Goal: Task Accomplishment & Management: Manage account settings

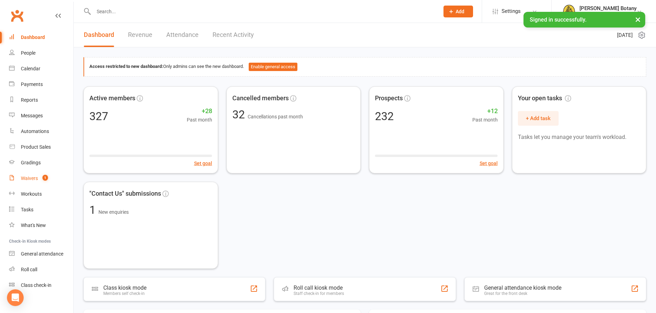
click at [31, 178] on div "Waivers" at bounding box center [29, 178] width 17 height 6
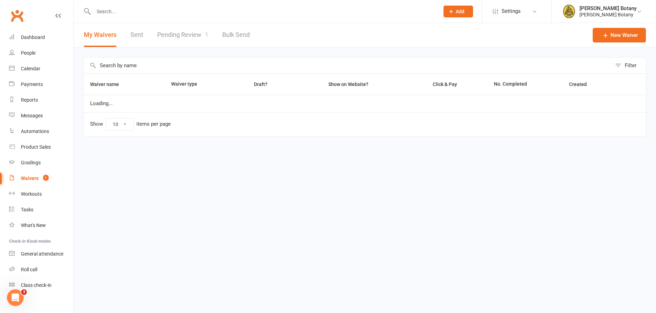
click at [191, 33] on link "Pending Review 1" at bounding box center [182, 35] width 51 height 24
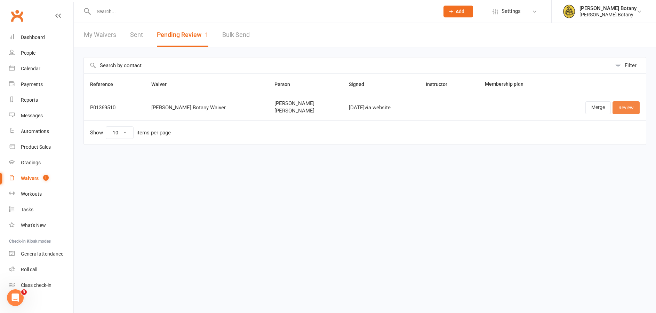
click at [626, 107] on link "Review" at bounding box center [626, 107] width 27 height 13
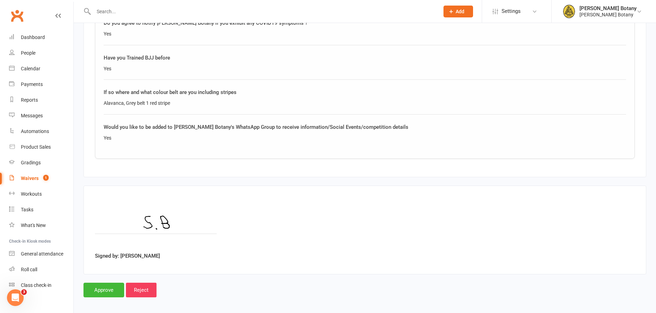
scroll to position [965, 0]
click at [104, 285] on input "Approve" at bounding box center [104, 290] width 41 height 15
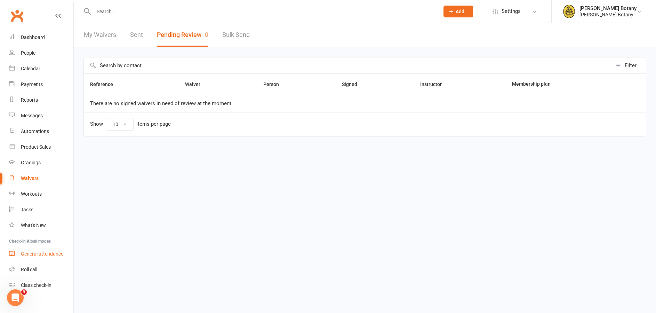
drag, startPoint x: 29, startPoint y: 266, endPoint x: 32, endPoint y: 256, distance: 10.7
click at [29, 266] on link "Roll call" at bounding box center [41, 270] width 64 height 16
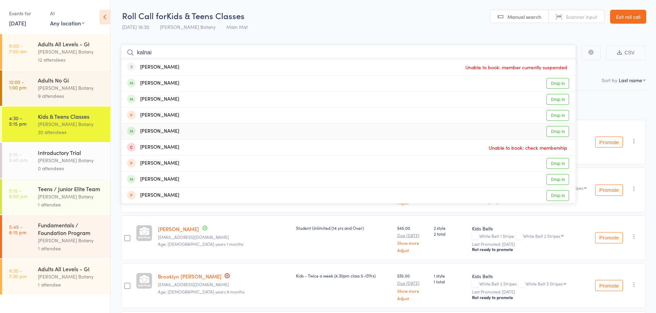
type input "kalnai"
drag, startPoint x: 166, startPoint y: 132, endPoint x: 167, endPoint y: 120, distance: 11.6
click at [166, 132] on div "Kai Williams" at bounding box center [153, 131] width 52 height 8
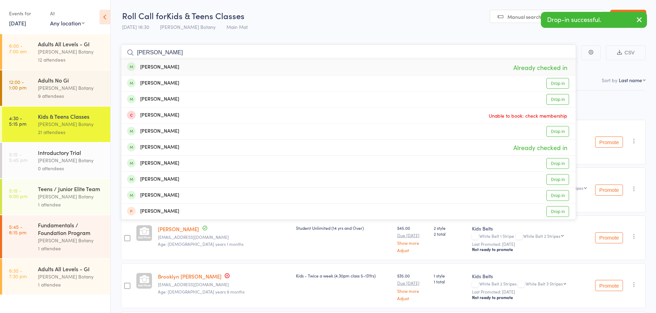
type input "Williams"
drag, startPoint x: 163, startPoint y: 57, endPoint x: 167, endPoint y: 79, distance: 22.7
click at [167, 83] on div "Jack Williams" at bounding box center [153, 83] width 52 height 8
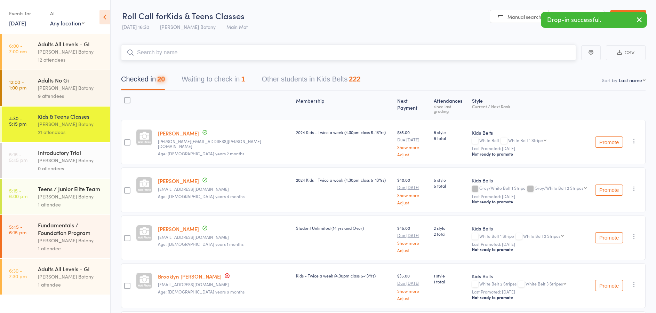
click at [171, 53] on input "search" at bounding box center [348, 53] width 455 height 16
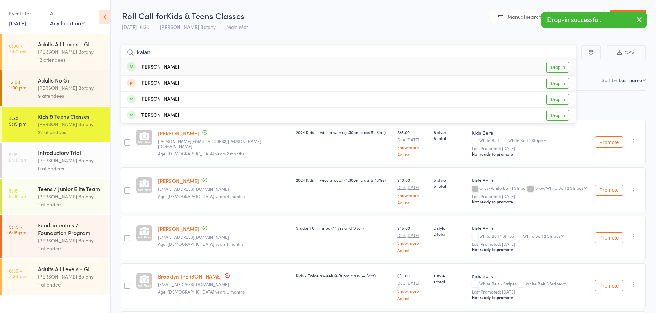
type input "kalani"
click at [170, 68] on div "Kalani Roberts" at bounding box center [153, 67] width 52 height 8
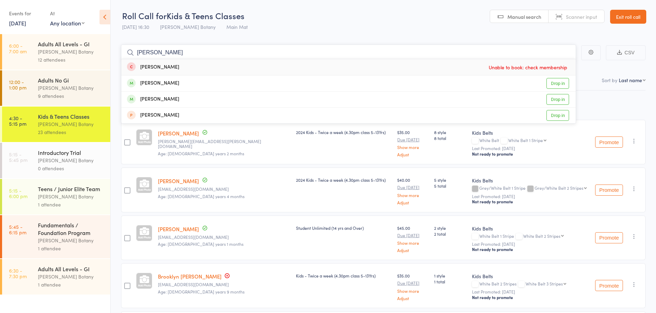
type input "Xavier"
drag, startPoint x: 170, startPoint y: 68, endPoint x: 174, endPoint y: 84, distance: 16.1
click at [174, 84] on div "Xavier Roberts Drop in" at bounding box center [348, 84] width 454 height 16
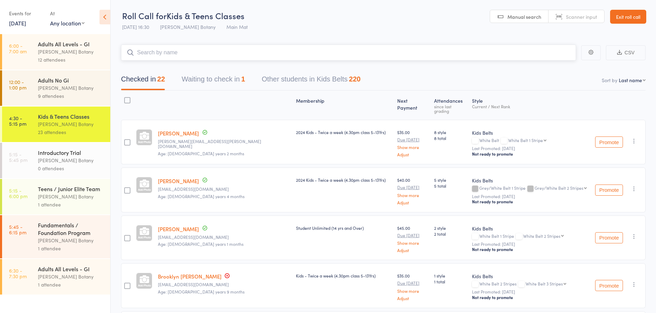
click at [166, 54] on input "search" at bounding box center [348, 53] width 455 height 16
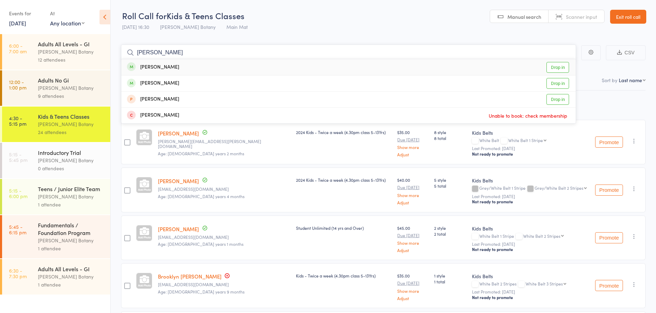
type input "Bateman"
click at [170, 67] on div "Bruno Bateman" at bounding box center [153, 67] width 52 height 8
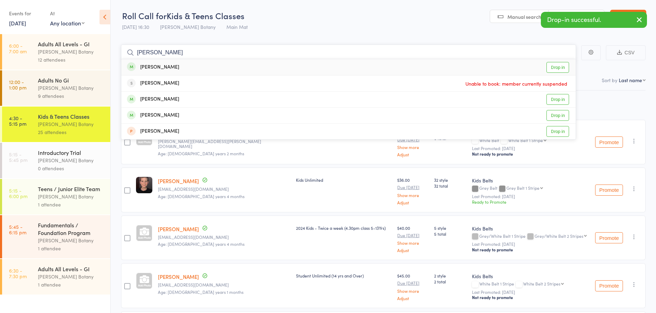
type input "hanna"
click at [173, 67] on div "Hanna Bateman" at bounding box center [153, 67] width 52 height 8
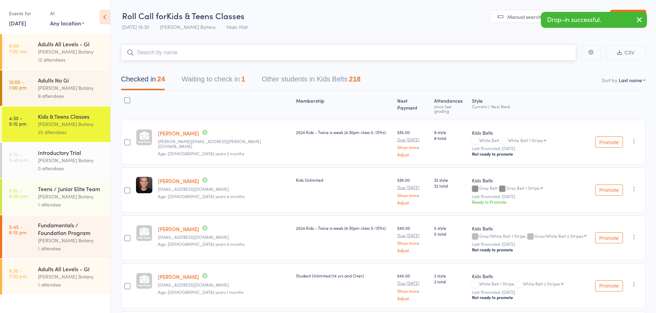
click at [172, 53] on input "search" at bounding box center [348, 53] width 455 height 16
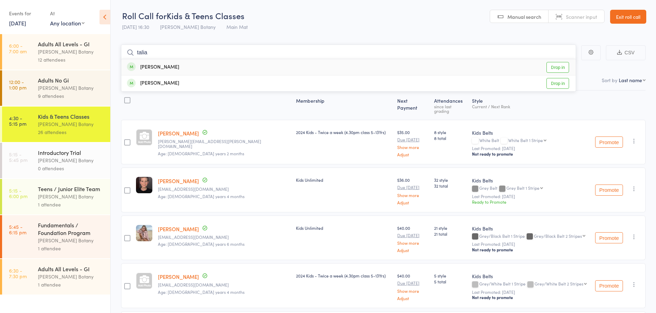
type input "talia"
click at [172, 65] on div "Talia Chmayssem" at bounding box center [153, 67] width 52 height 8
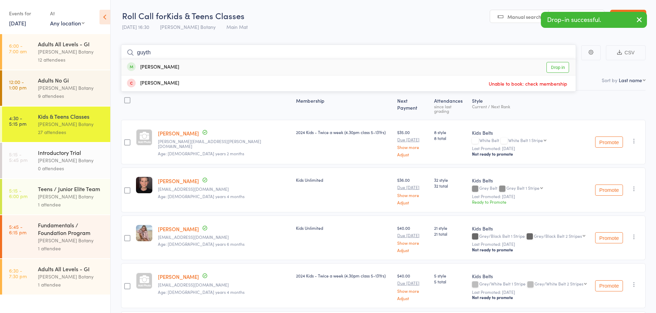
type input "Guyth"
drag, startPoint x: 172, startPoint y: 65, endPoint x: 176, endPoint y: 65, distance: 4.9
click at [178, 67] on div "Guyth Chmayssem" at bounding box center [153, 67] width 52 height 8
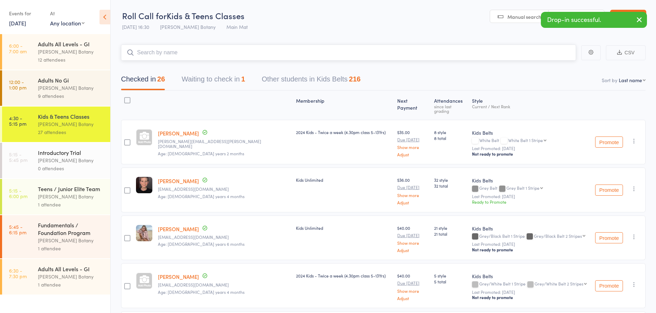
click at [176, 50] on input "search" at bounding box center [348, 53] width 455 height 16
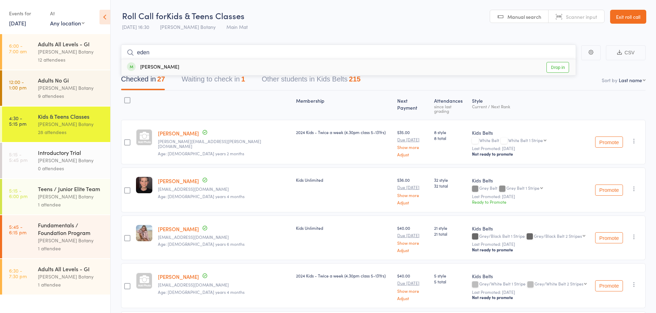
type input "eden"
click at [178, 69] on div "Eden Chmayssem" at bounding box center [153, 67] width 52 height 8
click at [182, 52] on input "search" at bounding box center [348, 53] width 455 height 16
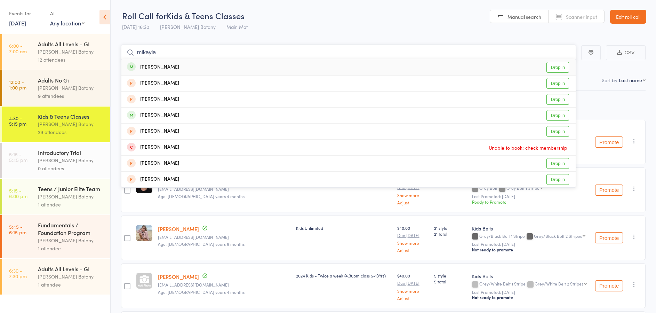
type input "mikayla"
click at [184, 64] on div "Mikayla Mayoh Drop in" at bounding box center [348, 67] width 454 height 16
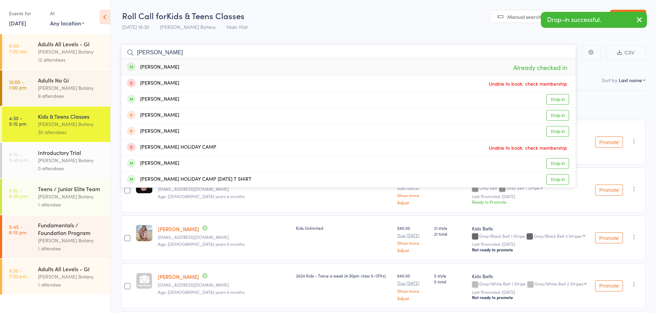
type input "Nicolas"
drag, startPoint x: 184, startPoint y: 64, endPoint x: 177, endPoint y: 96, distance: 32.5
click at [177, 97] on div "Nicolas Kristek Drop in" at bounding box center [348, 100] width 454 height 16
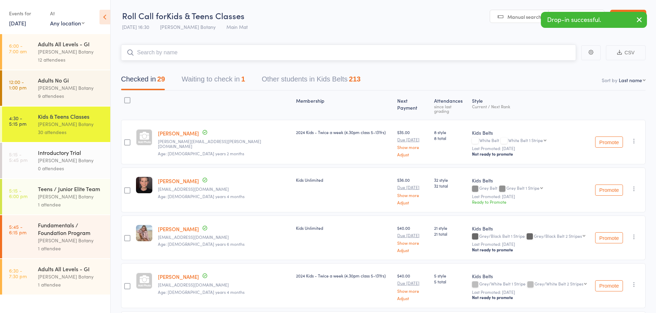
click at [183, 52] on input "search" at bounding box center [348, 53] width 455 height 16
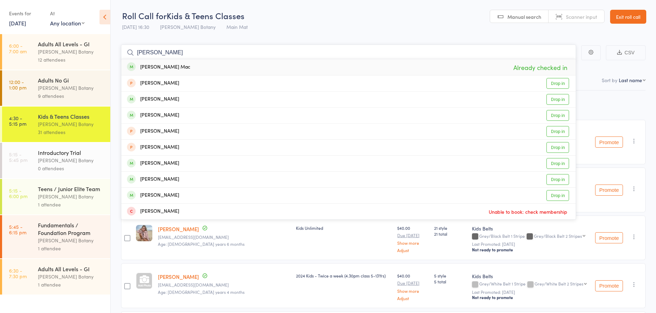
type input "mason"
click at [181, 66] on div "Mason Mac Already checked in" at bounding box center [348, 67] width 454 height 16
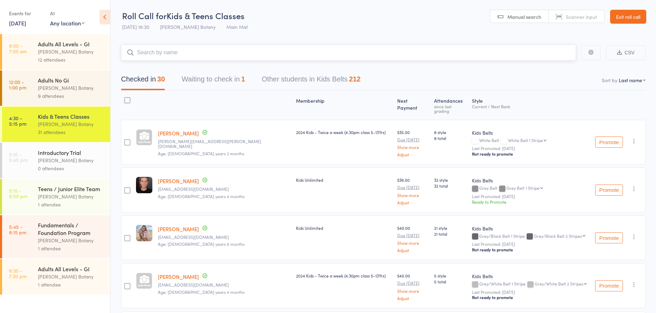
click at [184, 53] on input "search" at bounding box center [348, 53] width 455 height 16
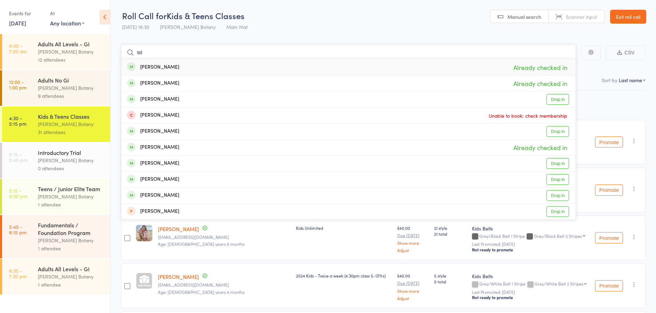
type input "w"
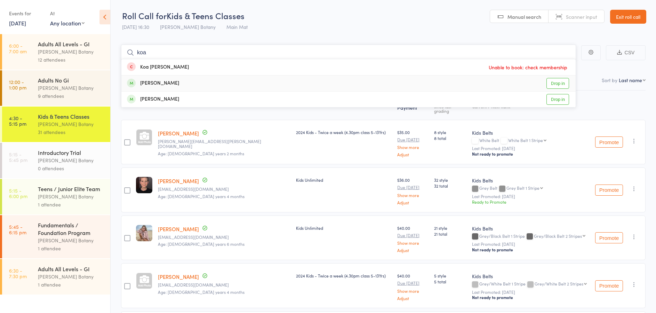
type input "koa"
click at [170, 82] on div "Koa Hanson Drop in" at bounding box center [348, 84] width 454 height 16
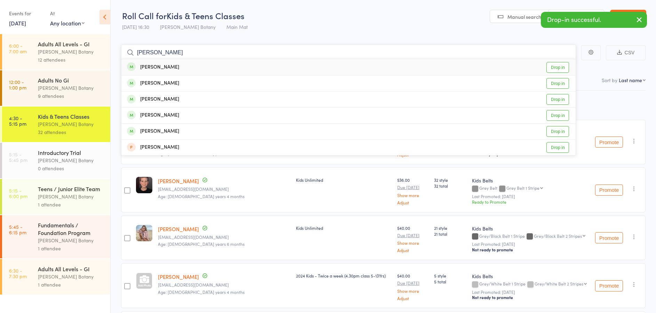
type input "Grech"
drag, startPoint x: 172, startPoint y: 44, endPoint x: 166, endPoint y: 66, distance: 22.6
click at [166, 66] on div "Mila Grech Drop in" at bounding box center [348, 67] width 454 height 16
type input "Grech"
drag, startPoint x: 166, startPoint y: 66, endPoint x: 167, endPoint y: 83, distance: 17.5
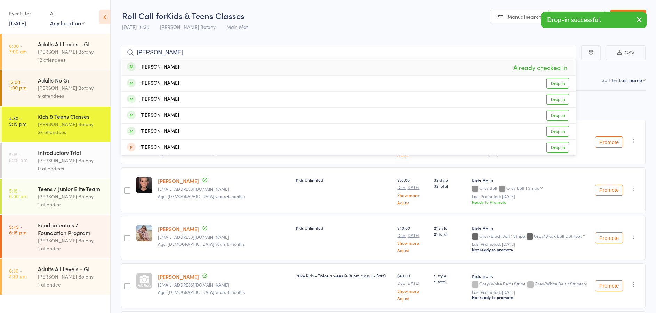
click at [167, 83] on div "Oscar Grech" at bounding box center [153, 83] width 52 height 8
type input "Grech"
drag, startPoint x: 167, startPoint y: 83, endPoint x: 171, endPoint y: 96, distance: 13.3
click at [171, 96] on div "Archie Grech Drop in" at bounding box center [348, 100] width 454 height 16
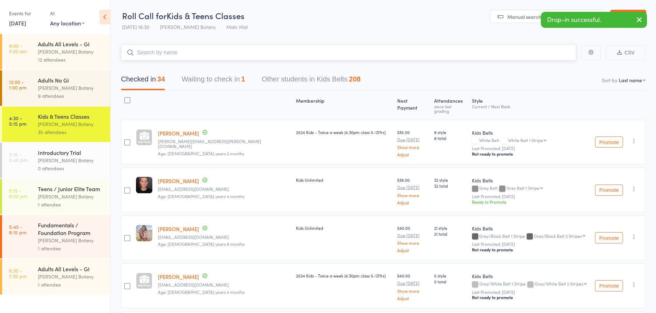
click at [207, 76] on button "Waiting to check in 1" at bounding box center [213, 81] width 63 height 18
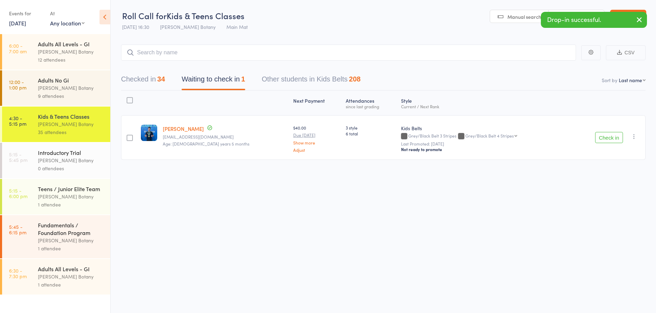
drag, startPoint x: 635, startPoint y: 134, endPoint x: 629, endPoint y: 134, distance: 5.6
click at [634, 135] on icon "button" at bounding box center [634, 136] width 7 height 7
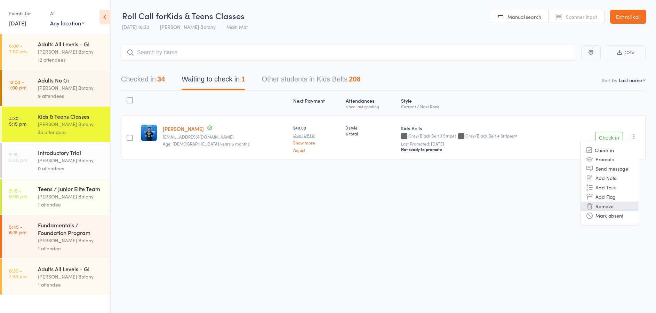
click at [618, 207] on li "Remove" at bounding box center [609, 205] width 57 height 9
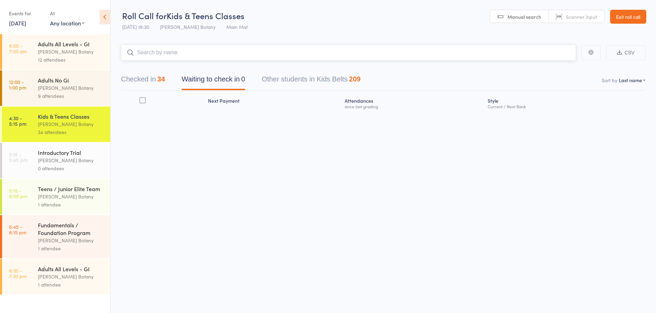
click at [167, 51] on input "search" at bounding box center [348, 53] width 455 height 16
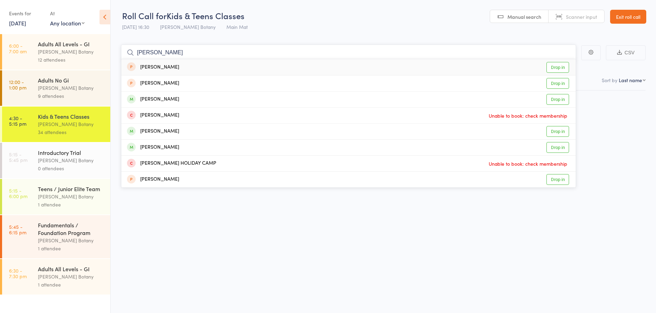
type input "Georgie"
drag, startPoint x: 167, startPoint y: 51, endPoint x: 186, endPoint y: 98, distance: 51.4
click at [179, 98] on div "Georgie-rose Cornell" at bounding box center [153, 99] width 52 height 8
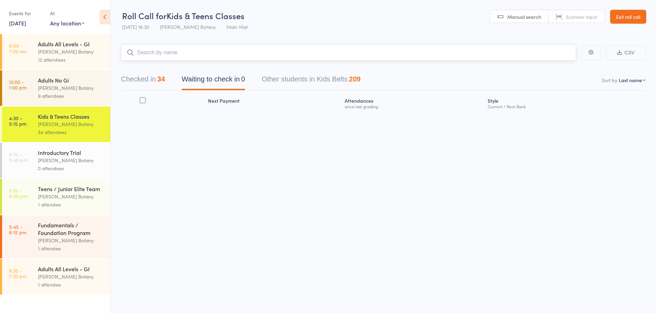
click at [175, 57] on input "search" at bounding box center [348, 53] width 455 height 16
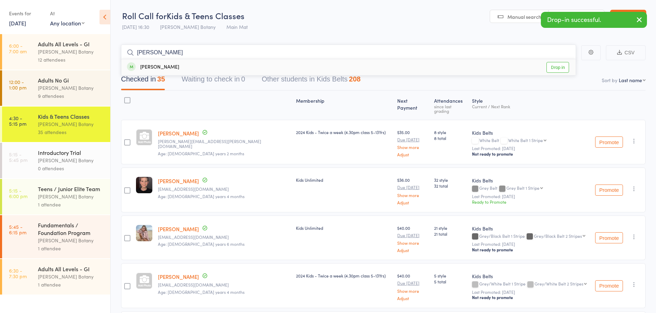
type input "Otto"
drag, startPoint x: 175, startPoint y: 57, endPoint x: 173, endPoint y: 66, distance: 9.3
click at [173, 66] on div "Otto Parisi Drop in" at bounding box center [348, 67] width 454 height 16
click at [174, 54] on input "search" at bounding box center [348, 53] width 455 height 16
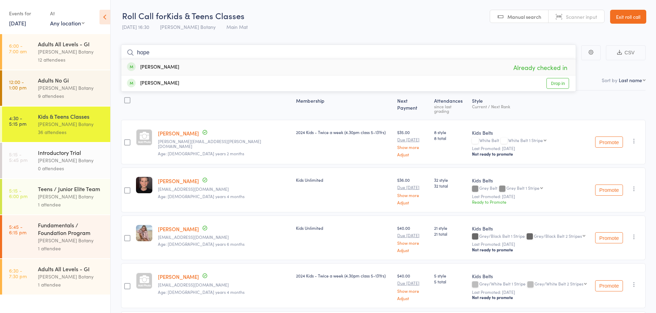
type input "hope"
click at [176, 66] on div "Hope Smirneos Already checked in" at bounding box center [348, 67] width 454 height 16
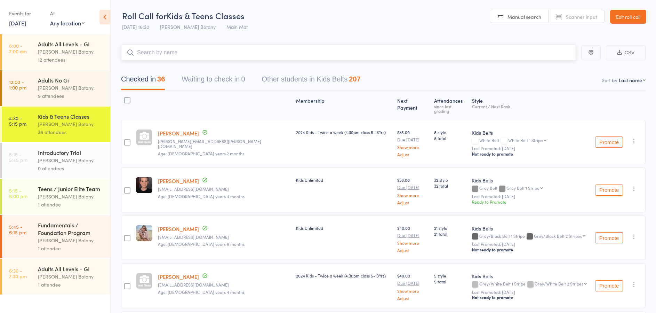
click at [178, 52] on input "search" at bounding box center [348, 53] width 455 height 16
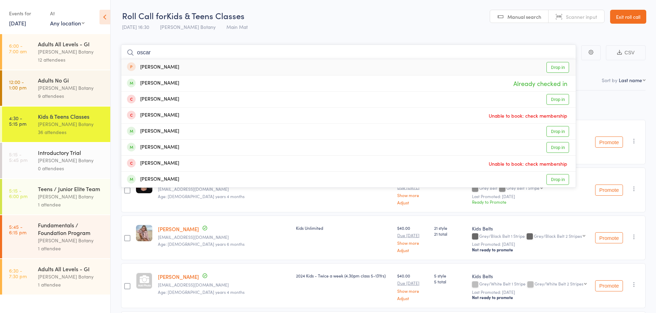
type input "Oscar"
drag, startPoint x: 178, startPoint y: 52, endPoint x: 180, endPoint y: 147, distance: 95.3
click at [180, 147] on div "Oscar Patience Drop in" at bounding box center [348, 148] width 454 height 16
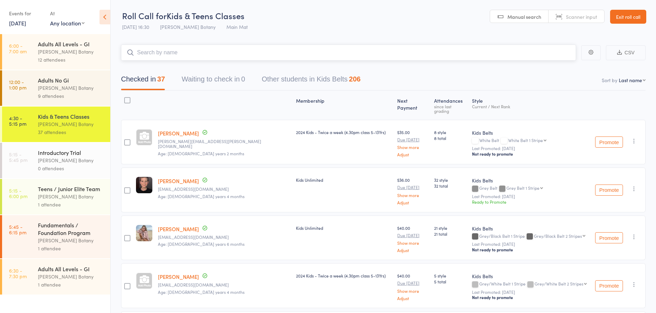
click at [212, 55] on input "search" at bounding box center [348, 53] width 455 height 16
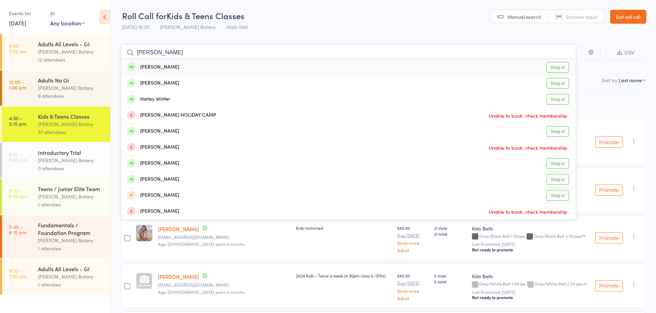
type input "harper"
click at [176, 68] on div "Harper Dawad Drop in" at bounding box center [348, 67] width 454 height 16
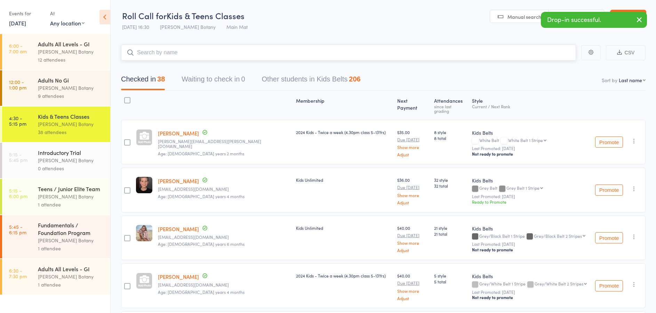
click at [176, 55] on input "search" at bounding box center [348, 53] width 455 height 16
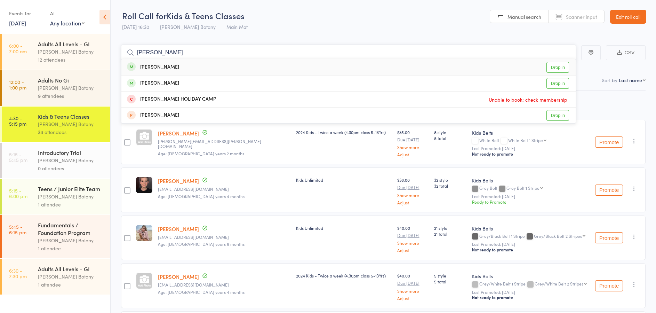
type input "Amelia"
drag, startPoint x: 176, startPoint y: 55, endPoint x: 176, endPoint y: 82, distance: 26.8
click at [176, 82] on div "Amelia Grainger" at bounding box center [153, 83] width 52 height 8
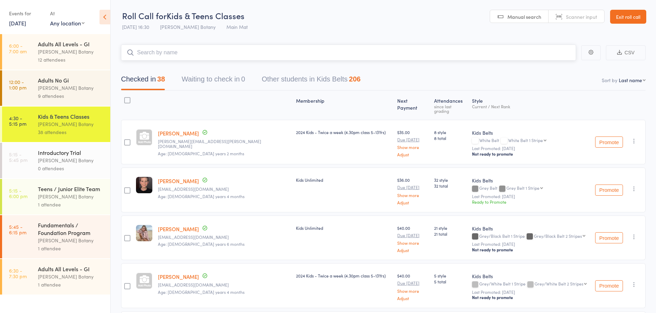
click at [180, 50] on input "search" at bounding box center [348, 53] width 455 height 16
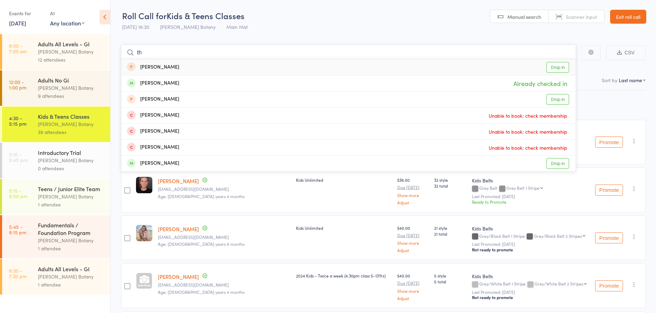
type input "t"
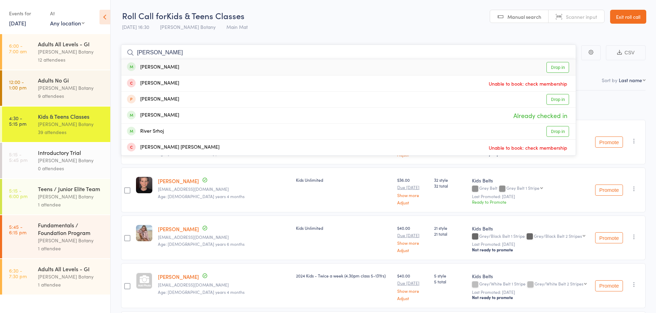
type input "Oliver"
drag, startPoint x: 180, startPoint y: 50, endPoint x: 176, endPoint y: 115, distance: 64.5
click at [176, 114] on div "Oliver Beetham Already checked in" at bounding box center [348, 116] width 454 height 16
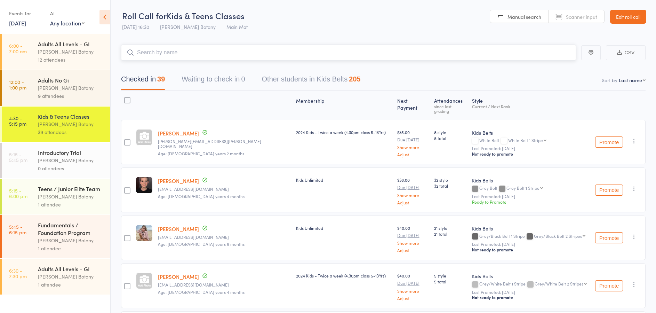
click at [172, 53] on input "search" at bounding box center [348, 53] width 455 height 16
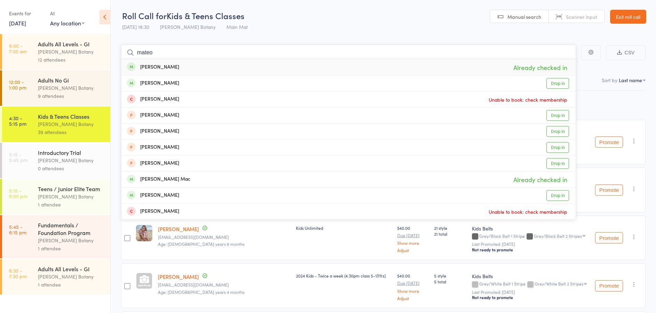
type input "Mateo"
drag, startPoint x: 183, startPoint y: 50, endPoint x: 178, endPoint y: 66, distance: 17.2
click at [178, 66] on div "Mateo Willis Already checked in" at bounding box center [348, 67] width 454 height 16
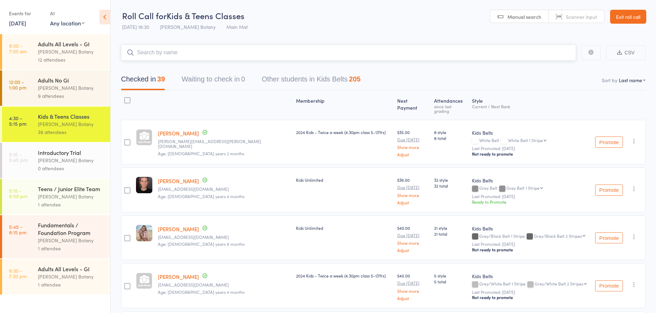
click at [178, 56] on input "search" at bounding box center [348, 53] width 455 height 16
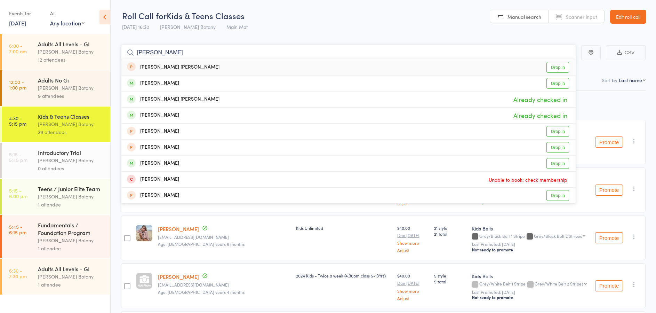
type input "Cooper"
drag, startPoint x: 204, startPoint y: 54, endPoint x: 174, endPoint y: 97, distance: 52.3
click at [174, 97] on div "Cooper Quinlan" at bounding box center [173, 99] width 93 height 8
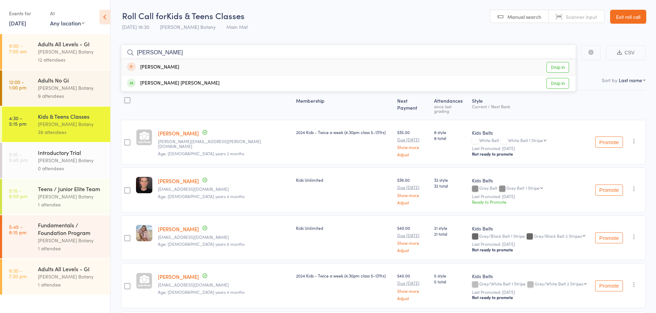
type input "Ezra"
drag, startPoint x: 174, startPoint y: 97, endPoint x: 179, endPoint y: 81, distance: 17.2
click at [179, 81] on div "Ezra Sugandha Drop in" at bounding box center [348, 84] width 454 height 16
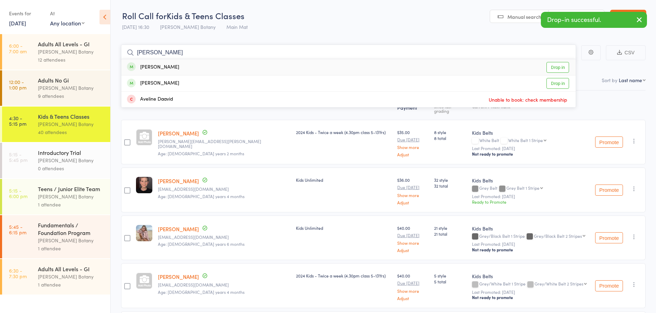
type input "Avery"
drag, startPoint x: 179, startPoint y: 81, endPoint x: 186, endPoint y: 63, distance: 19.5
click at [186, 63] on div "Avery Sugandha Drop in" at bounding box center [348, 67] width 454 height 16
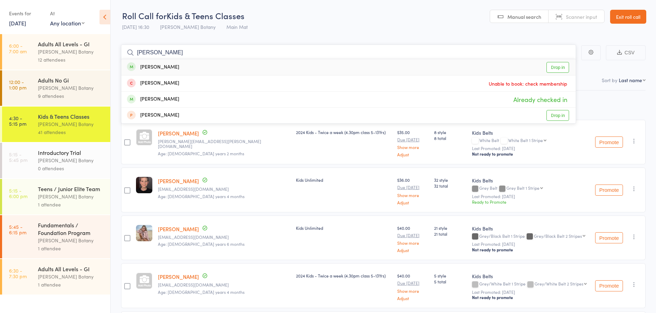
type input "Xavier b"
click at [175, 66] on div "Xavier Bostick Drop in" at bounding box center [348, 67] width 454 height 16
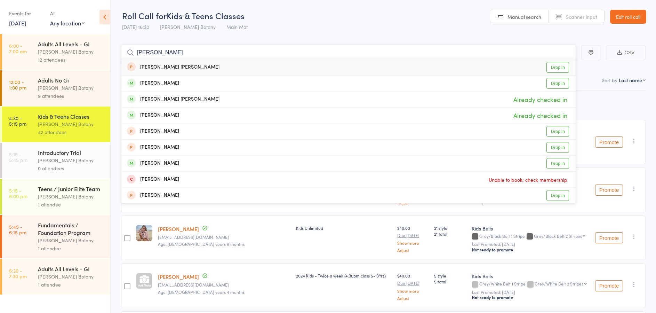
type input "Cooper"
drag, startPoint x: 175, startPoint y: 66, endPoint x: 181, endPoint y: 97, distance: 31.7
click at [181, 97] on div "Cooper Quinlan Already checked in" at bounding box center [348, 100] width 454 height 16
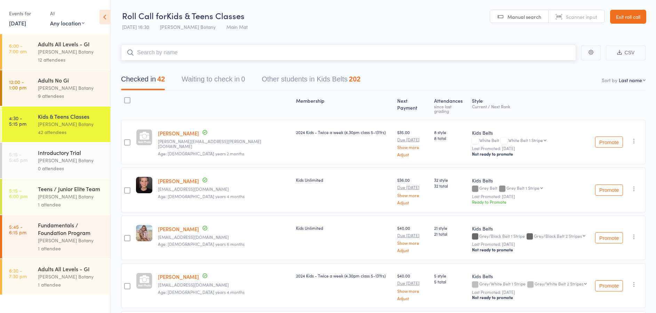
click at [156, 53] on input "search" at bounding box center [348, 53] width 455 height 16
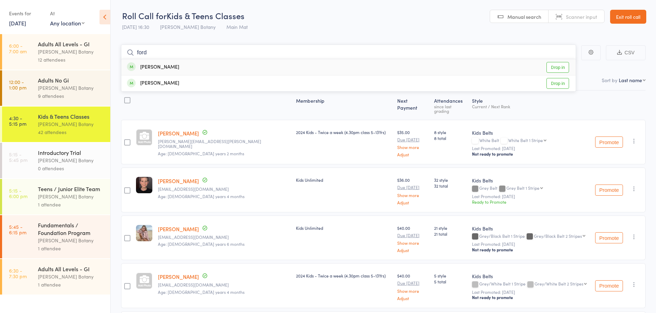
scroll to position [0, 0]
type input "ford"
click at [169, 64] on div "Jack Ford Drop in" at bounding box center [348, 67] width 454 height 16
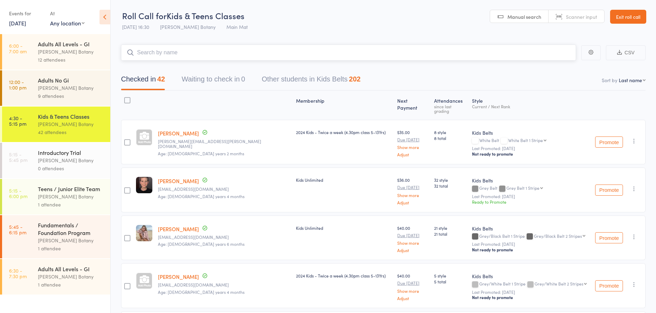
scroll to position [0, 0]
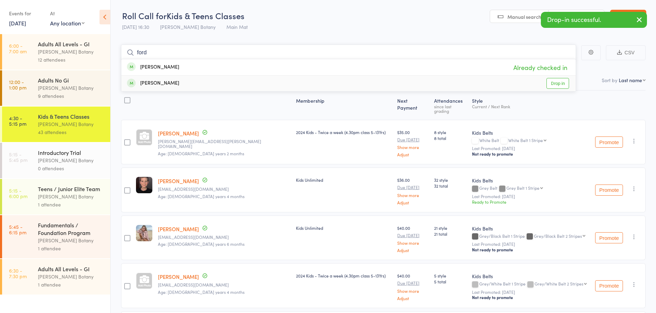
type input "ford"
click at [173, 83] on div "William Ford Drop in" at bounding box center [348, 84] width 454 height 16
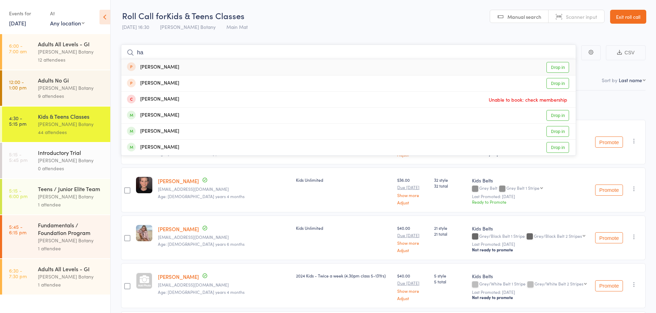
type input "h"
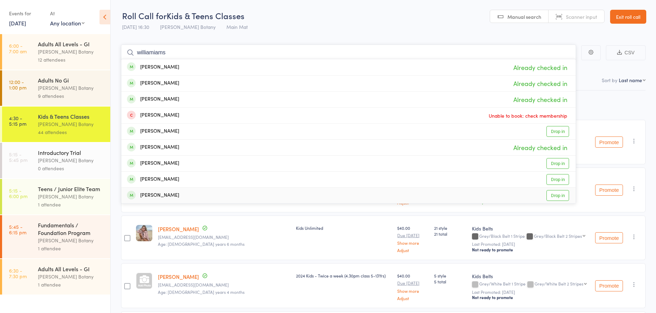
type input "williamiams"
click at [164, 194] on div "[PERSON_NAME]" at bounding box center [153, 195] width 52 height 8
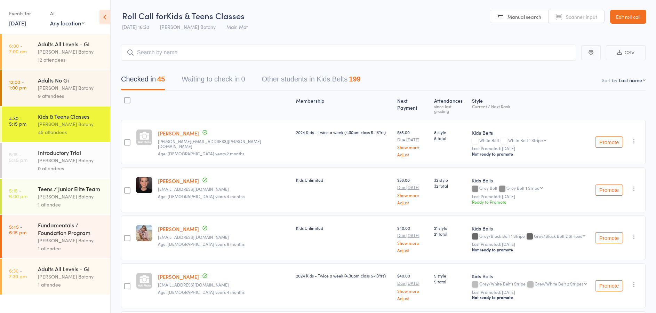
click at [644, 17] on link "Exit roll call" at bounding box center [628, 17] width 36 height 14
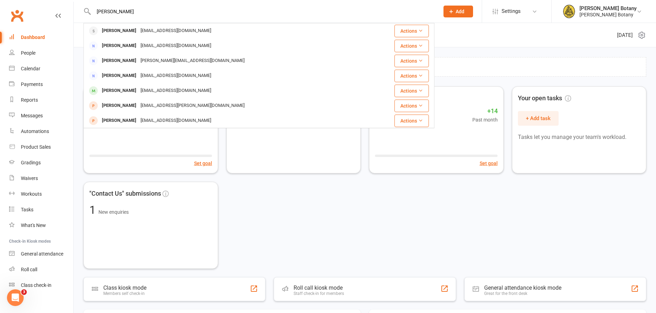
type input "Jason"
drag, startPoint x: 0, startPoint y: 0, endPoint x: 125, endPoint y: 31, distance: 129.0
click at [126, 31] on div "[PERSON_NAME]" at bounding box center [119, 31] width 39 height 10
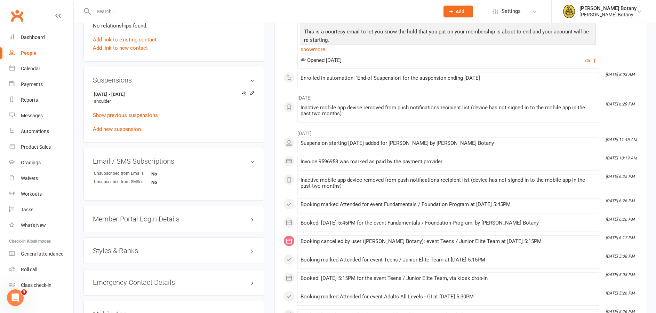
scroll to position [391, 0]
click at [252, 95] on icon at bounding box center [252, 94] width 5 height 5
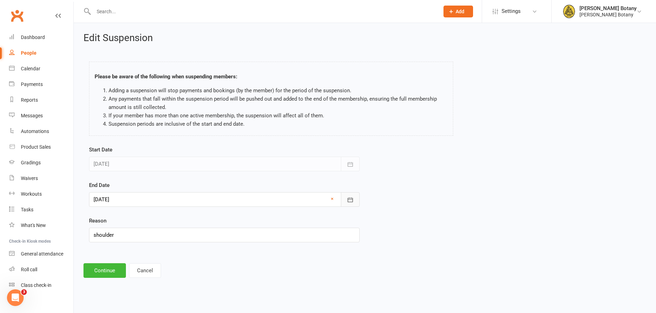
click at [353, 201] on button "button" at bounding box center [350, 199] width 19 height 15
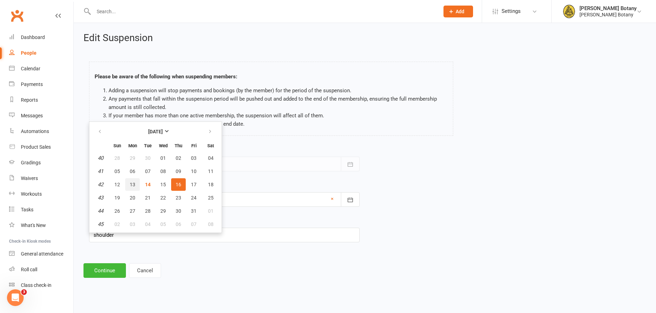
click at [134, 183] on span "13" at bounding box center [133, 185] width 6 height 6
type input "13 Oct 2025"
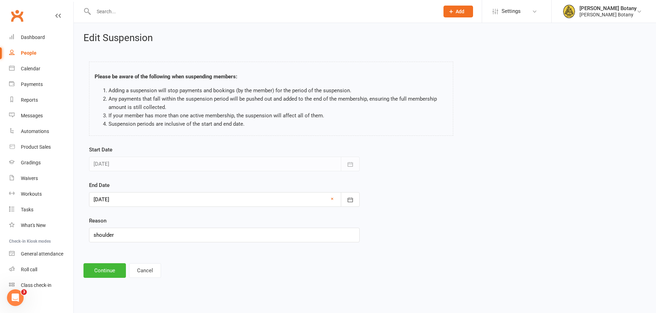
click at [112, 270] on button "Continue" at bounding box center [105, 270] width 42 height 15
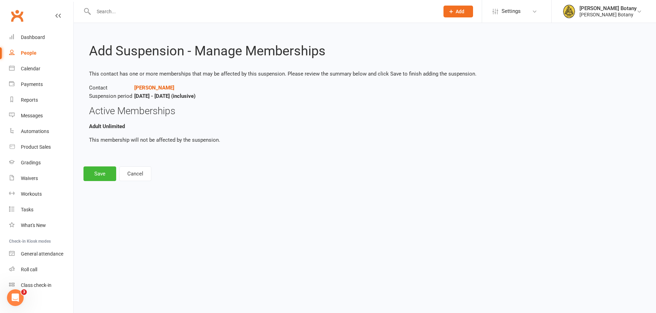
click at [106, 173] on button "Save" at bounding box center [100, 173] width 33 height 15
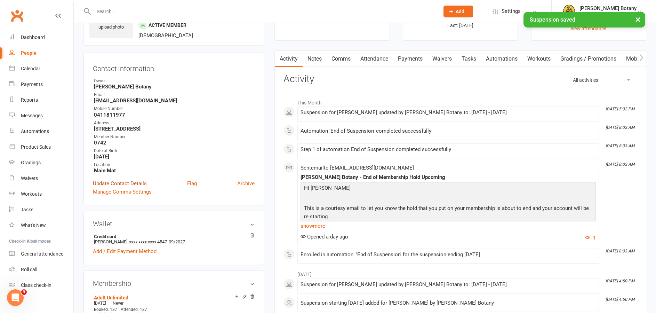
click at [129, 182] on link "Update Contact Details" at bounding box center [120, 183] width 54 height 8
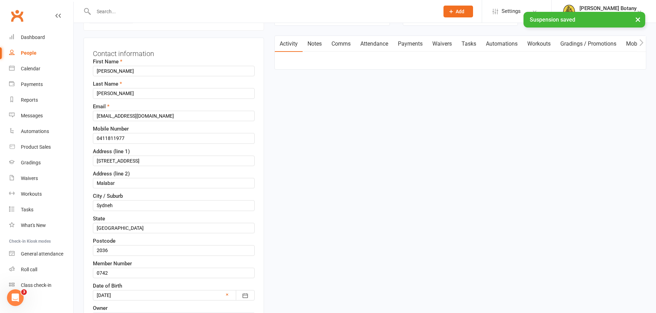
scroll to position [75, 0]
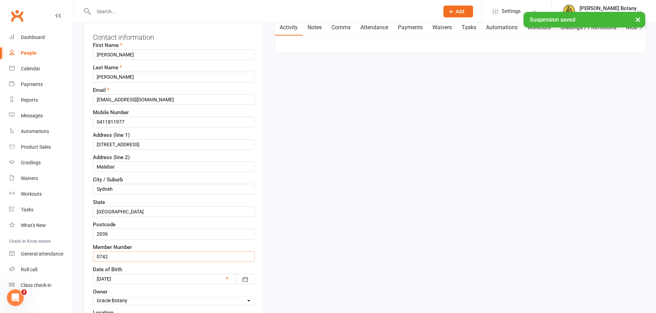
drag, startPoint x: 113, startPoint y: 256, endPoint x: 74, endPoint y: 254, distance: 39.1
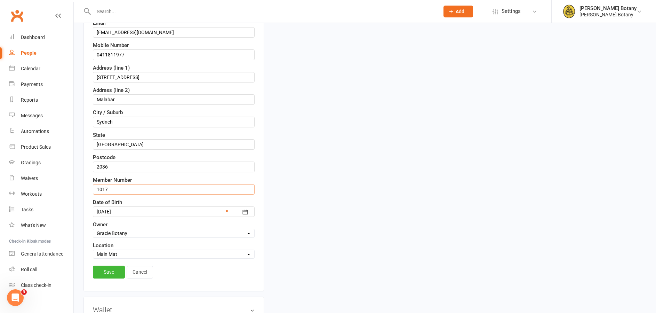
scroll to position [143, 0]
type input "1017"
click at [107, 271] on link "Save" at bounding box center [109, 271] width 32 height 13
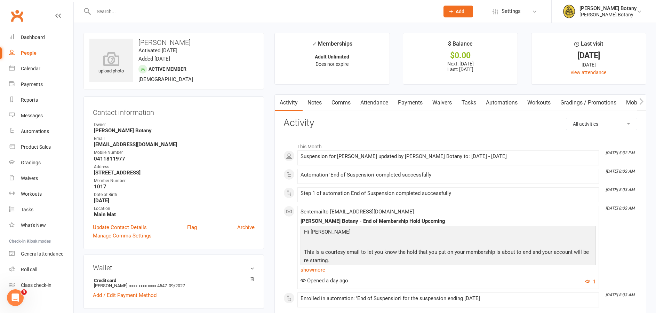
scroll to position [0, 0]
click at [169, 13] on input "text" at bounding box center [263, 12] width 343 height 10
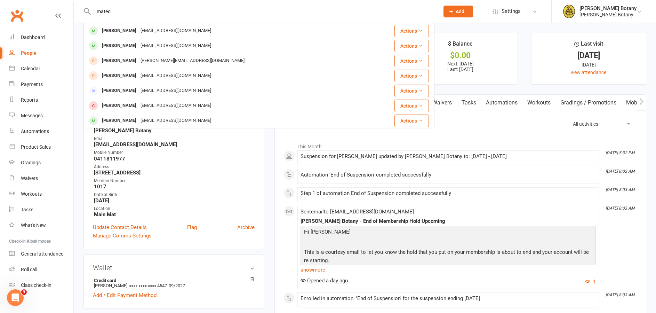
type input "Mateo"
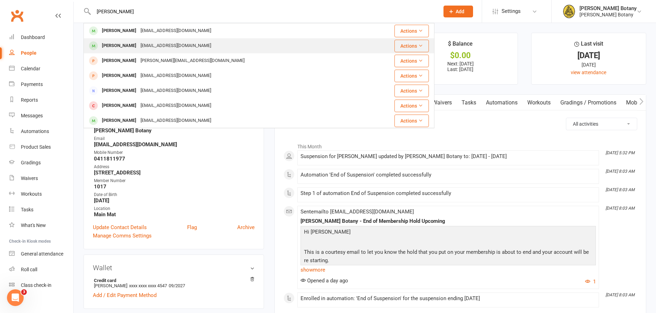
drag, startPoint x: 168, startPoint y: 13, endPoint x: 127, endPoint y: 46, distance: 53.3
click at [127, 46] on div "[PERSON_NAME]" at bounding box center [119, 46] width 39 height 10
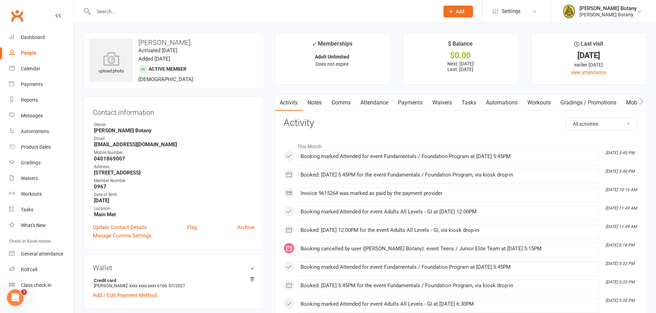
click at [577, 102] on link "Gradings / Promotions" at bounding box center [589, 103] width 66 height 16
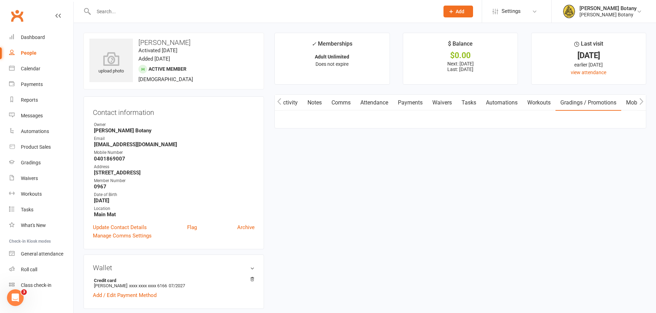
scroll to position [0, 0]
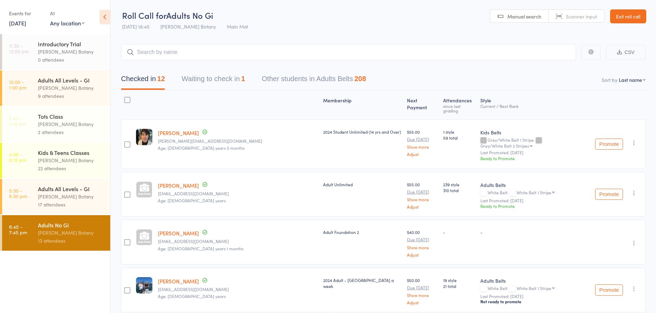
click at [80, 184] on div "Adults All Levels - GI Gracie Botany 17 attendees" at bounding box center [74, 196] width 72 height 35
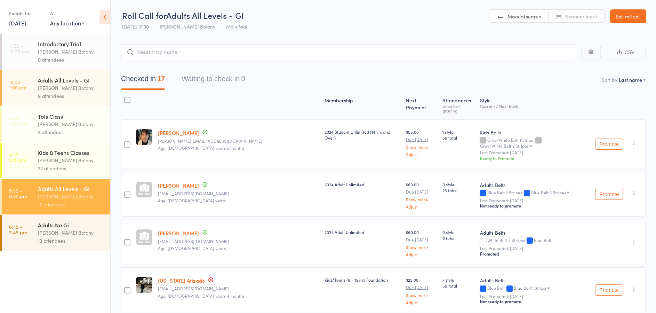
click at [15, 26] on link "13 Oct, 2025" at bounding box center [17, 23] width 17 height 8
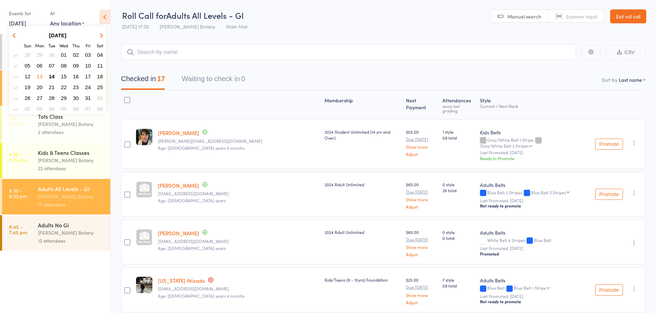
click at [64, 78] on span "15" at bounding box center [64, 76] width 6 height 6
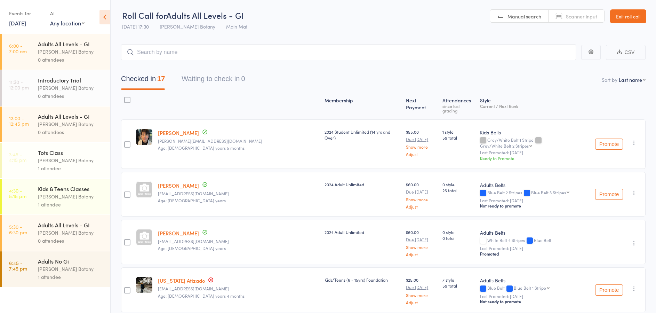
click at [82, 197] on div "[PERSON_NAME] Botany" at bounding box center [71, 196] width 66 height 8
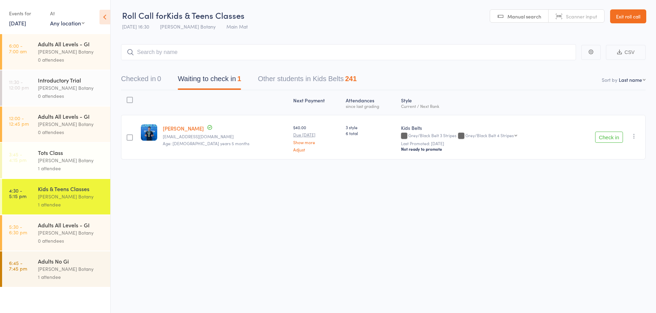
click at [18, 22] on link "15 Oct, 2025" at bounding box center [17, 23] width 17 height 8
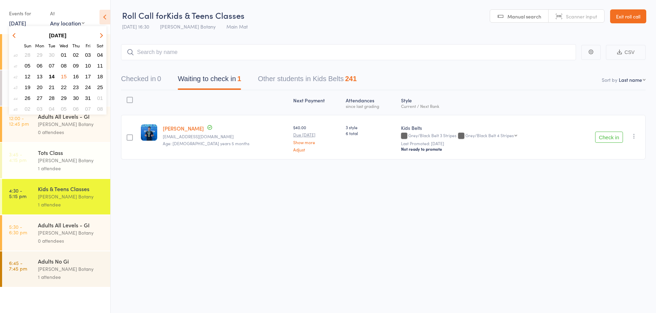
click at [50, 76] on span "14" at bounding box center [52, 76] width 6 height 6
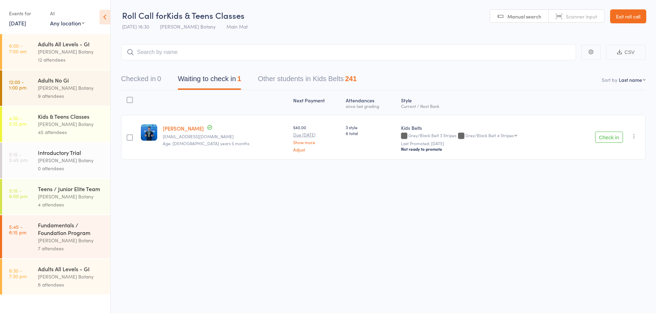
click at [42, 225] on div "Fundamentals / Foundation Program" at bounding box center [71, 228] width 66 height 15
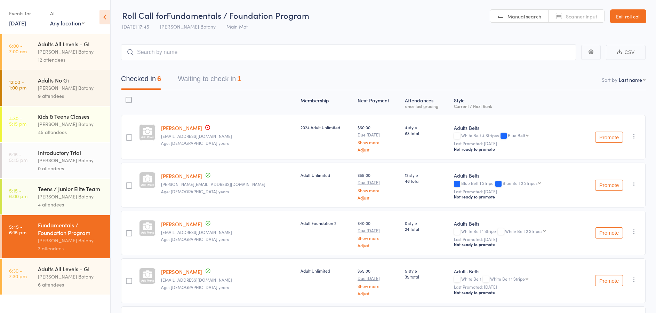
click at [142, 52] on input "search" at bounding box center [348, 52] width 455 height 16
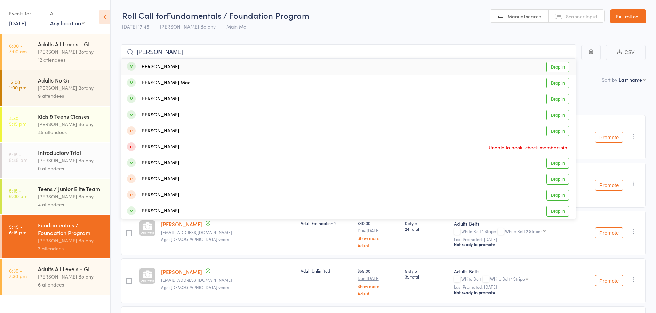
type input "Jason"
drag, startPoint x: 154, startPoint y: 64, endPoint x: 167, endPoint y: 67, distance: 12.6
click at [167, 67] on div "Jason Orourke" at bounding box center [153, 67] width 52 height 8
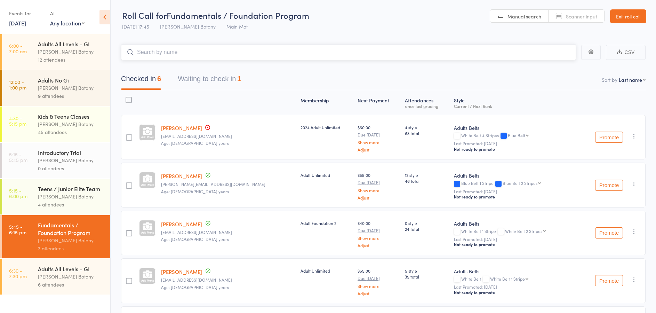
click at [166, 54] on input "search" at bounding box center [348, 52] width 455 height 16
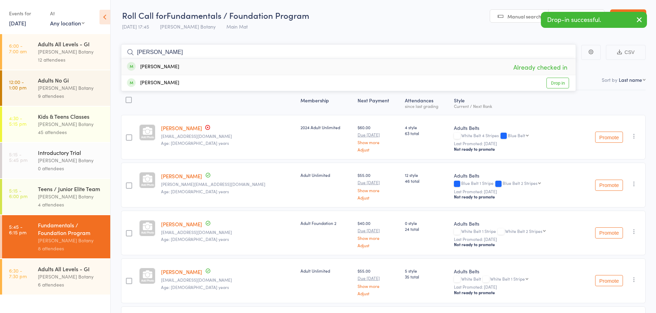
type input "toby"
drag, startPoint x: 168, startPoint y: 65, endPoint x: 169, endPoint y: 57, distance: 8.0
click at [168, 65] on div "Toby Dunn Already checked in" at bounding box center [348, 67] width 454 height 16
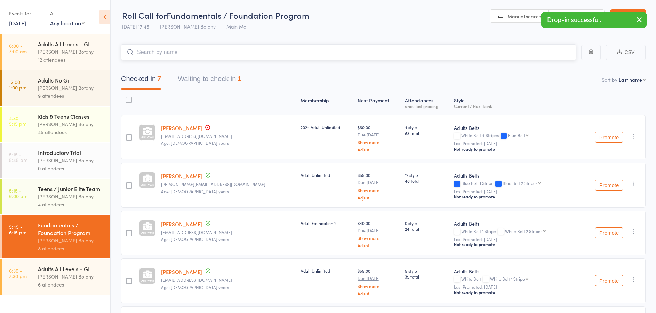
click at [170, 50] on input "search" at bounding box center [348, 52] width 455 height 16
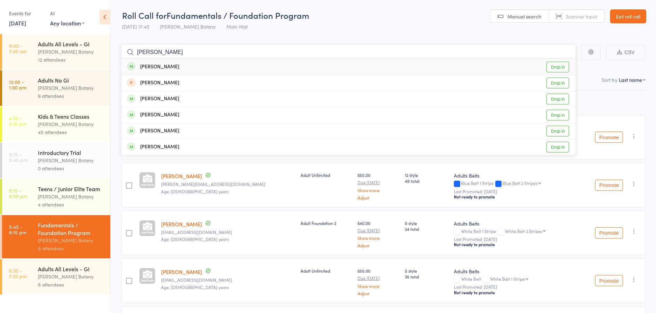
type input "greg"
click at [171, 66] on div "Greg Patellis Drop in" at bounding box center [348, 67] width 454 height 16
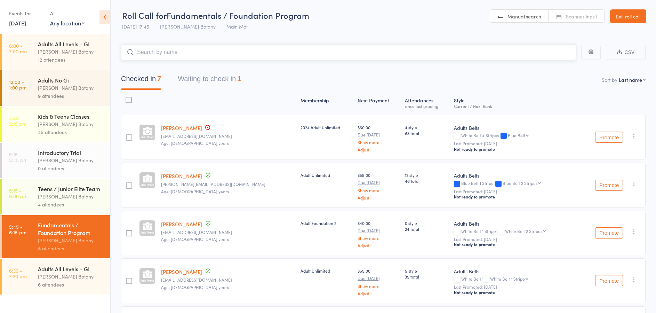
click at [167, 51] on input "search" at bounding box center [348, 52] width 455 height 16
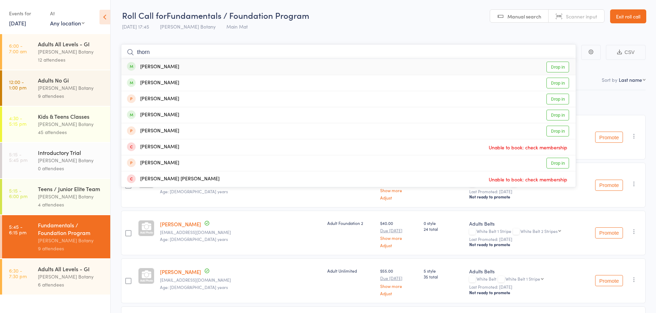
type input "thorn"
click at [175, 64] on div "Andrew Thorn Drop in" at bounding box center [348, 67] width 454 height 16
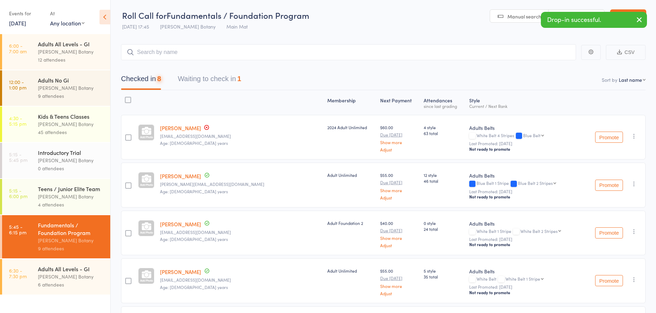
drag, startPoint x: 88, startPoint y: 187, endPoint x: 89, endPoint y: 183, distance: 4.0
click at [88, 187] on div "Teens / Junior Elite Team" at bounding box center [71, 189] width 66 height 8
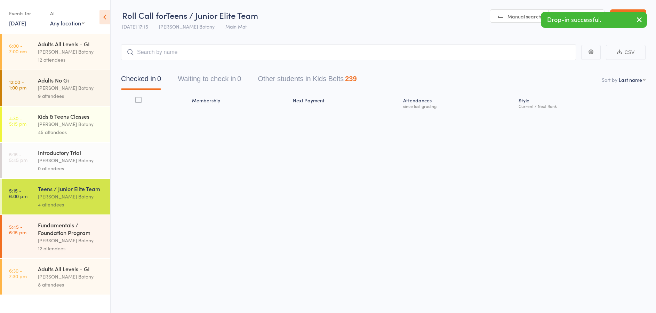
click at [157, 49] on input "search" at bounding box center [348, 52] width 455 height 16
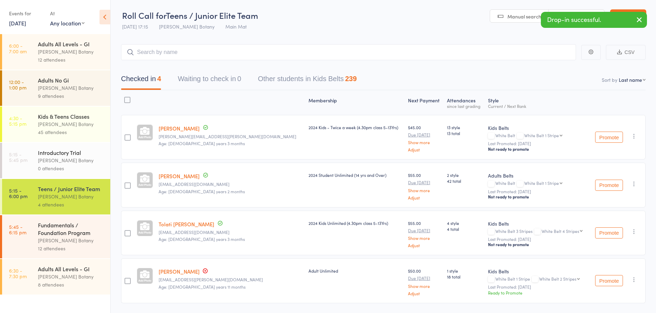
click at [635, 184] on icon "button" at bounding box center [634, 183] width 7 height 7
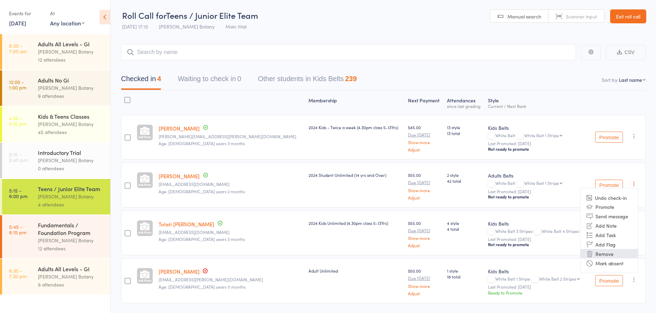
click at [622, 253] on li "Remove" at bounding box center [609, 253] width 57 height 9
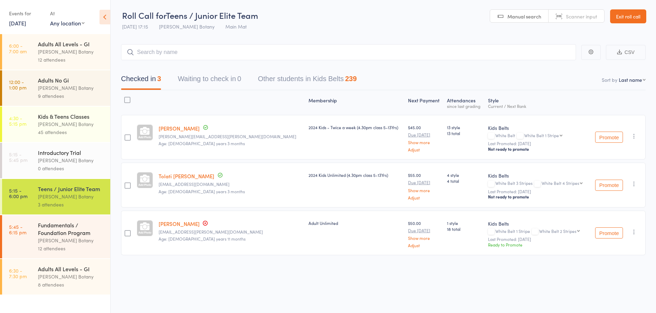
scroll to position [0, 0]
click at [634, 185] on icon "button" at bounding box center [634, 183] width 7 height 7
click at [605, 254] on li "Remove" at bounding box center [609, 253] width 57 height 9
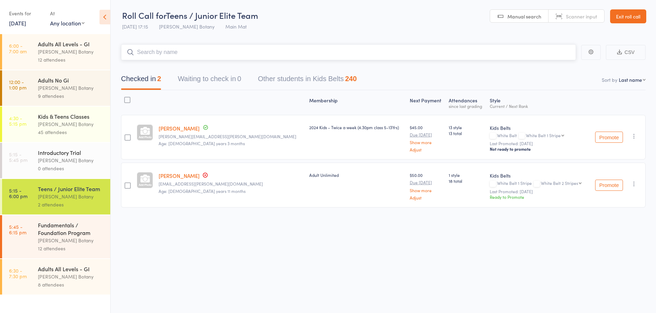
click at [175, 53] on input "search" at bounding box center [348, 52] width 455 height 16
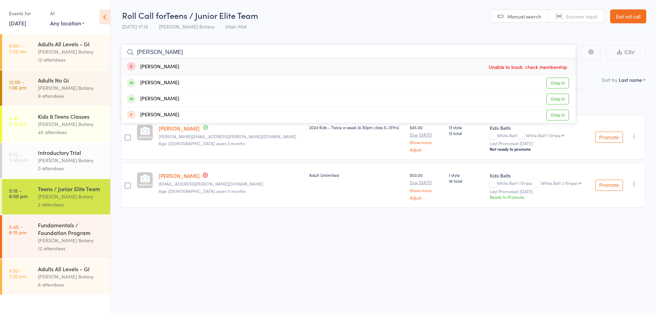
type input "Xavier"
drag, startPoint x: 175, startPoint y: 53, endPoint x: 176, endPoint y: 81, distance: 27.9
click at [176, 81] on div "Xavier Roberts Drop in" at bounding box center [348, 83] width 454 height 16
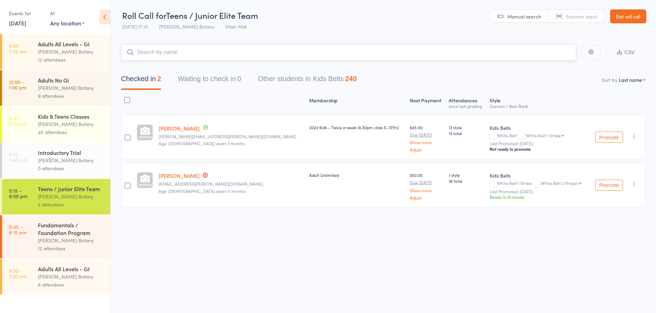
click at [173, 53] on input "search" at bounding box center [348, 52] width 455 height 16
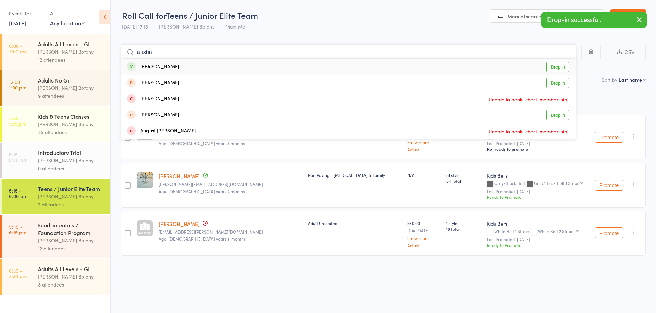
type input "Austin"
drag, startPoint x: 173, startPoint y: 53, endPoint x: 173, endPoint y: 64, distance: 11.8
click at [173, 66] on div "Austin Thorn Drop in" at bounding box center [348, 67] width 454 height 16
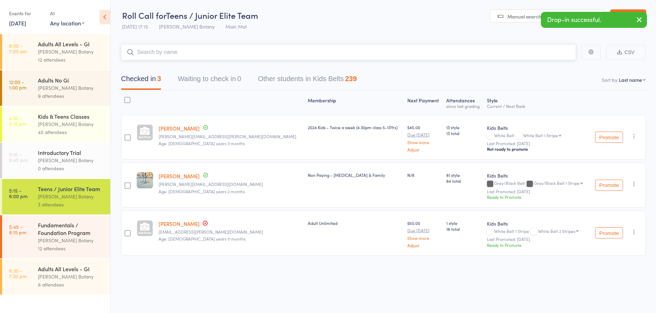
click at [173, 55] on input "search" at bounding box center [348, 52] width 455 height 16
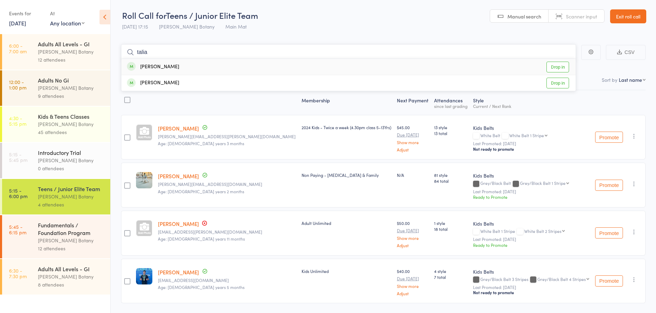
type input "talia"
click at [175, 65] on div "Talia Chmayssem" at bounding box center [153, 67] width 52 height 8
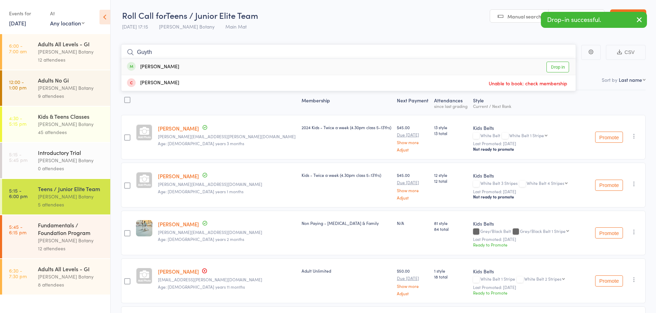
type input "Guyth"
click at [176, 67] on div "Guyth Chmayssem" at bounding box center [153, 67] width 52 height 8
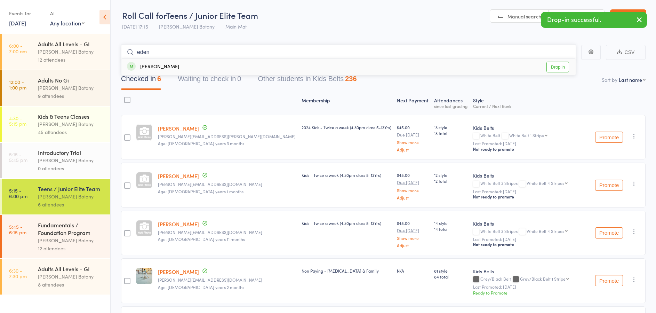
type input "eden"
drag, startPoint x: 177, startPoint y: 67, endPoint x: 177, endPoint y: 61, distance: 6.3
click at [177, 68] on div "Eden Chmayssem" at bounding box center [153, 67] width 52 height 8
click at [179, 55] on input "search" at bounding box center [348, 52] width 455 height 16
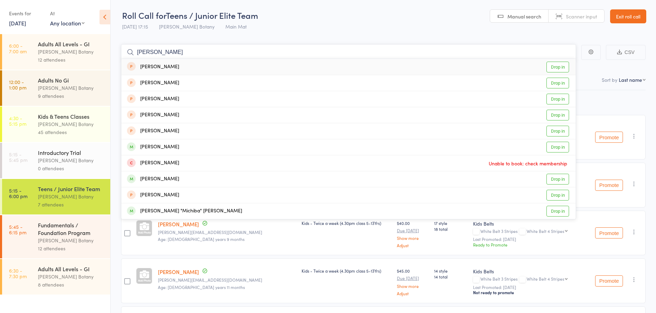
type input "Michael"
drag, startPoint x: 179, startPoint y: 55, endPoint x: 174, endPoint y: 148, distance: 92.7
click at [174, 148] on div "Micheal Hourigan" at bounding box center [153, 147] width 52 height 8
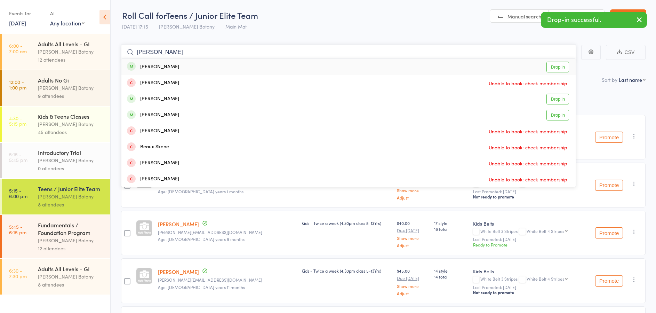
type input "Beattie"
drag, startPoint x: 164, startPoint y: 52, endPoint x: 172, endPoint y: 65, distance: 15.8
click at [172, 65] on div "Madelin Beattie" at bounding box center [153, 67] width 52 height 8
type input "Beattie"
drag, startPoint x: 172, startPoint y: 65, endPoint x: 178, endPoint y: 94, distance: 29.7
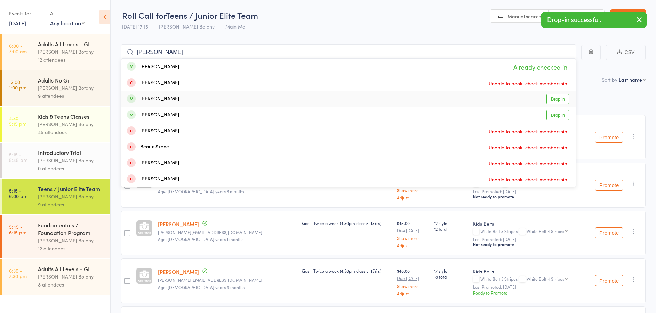
click at [178, 94] on div "Isabelle Beattie Drop in" at bounding box center [348, 99] width 454 height 16
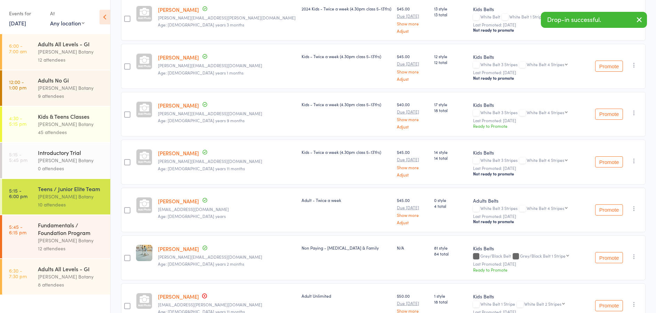
scroll to position [219, 0]
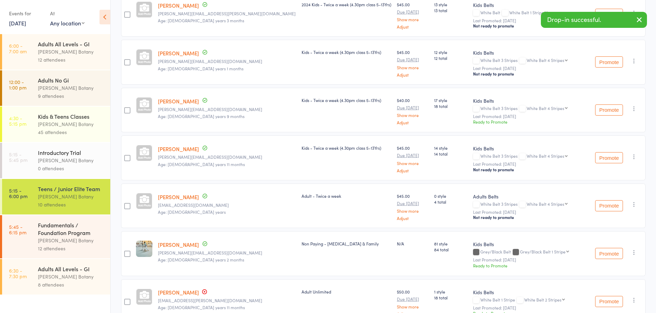
click at [634, 204] on icon "button" at bounding box center [634, 204] width 7 height 7
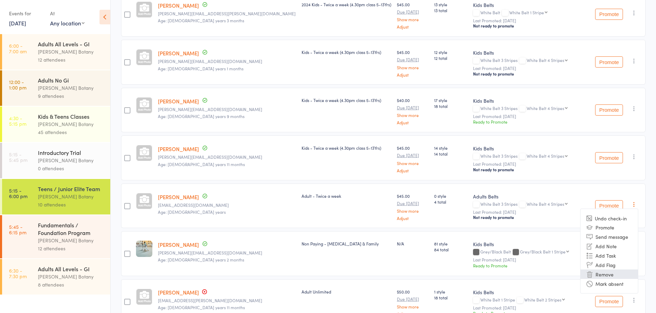
click at [613, 272] on li "Remove" at bounding box center [609, 273] width 57 height 9
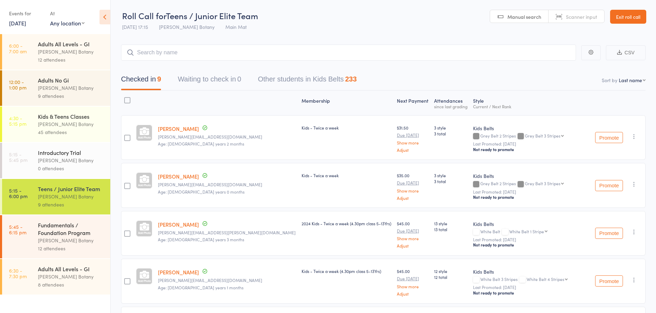
scroll to position [0, 0]
click at [259, 50] on input "search" at bounding box center [348, 53] width 455 height 16
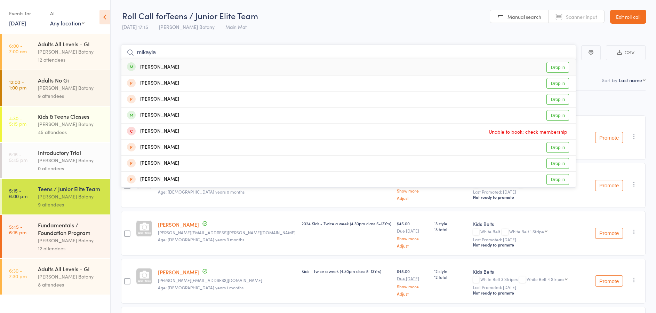
type input "mikayla"
click at [199, 66] on div "Mikayla Mayoh Drop in" at bounding box center [348, 67] width 454 height 16
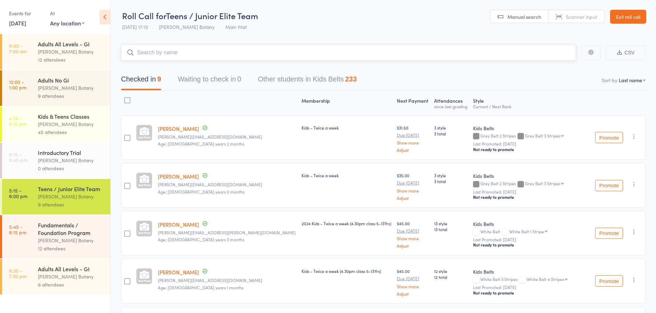
click at [198, 53] on input "search" at bounding box center [348, 53] width 455 height 16
click at [197, 53] on input "search" at bounding box center [348, 53] width 455 height 16
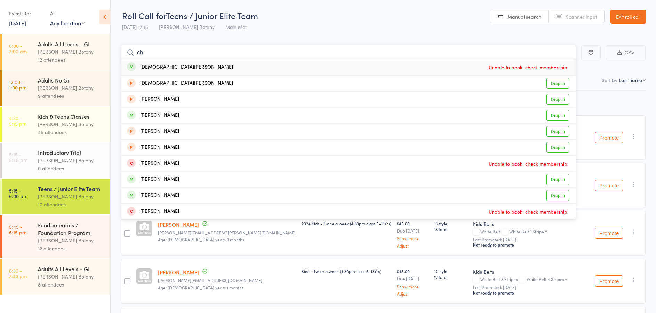
type input "c"
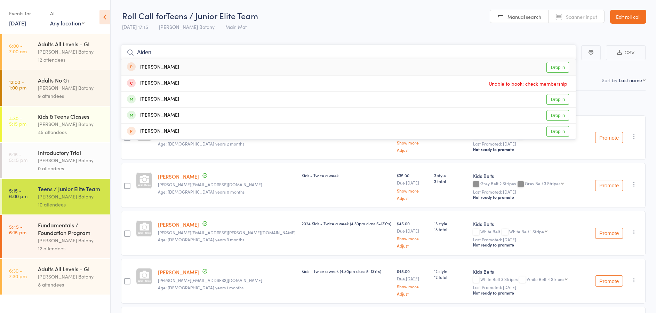
type input "Aiden"
drag, startPoint x: 198, startPoint y: 58, endPoint x: 173, endPoint y: 98, distance: 47.1
click at [173, 98] on div "Aiden O'Sullivan" at bounding box center [153, 99] width 52 height 8
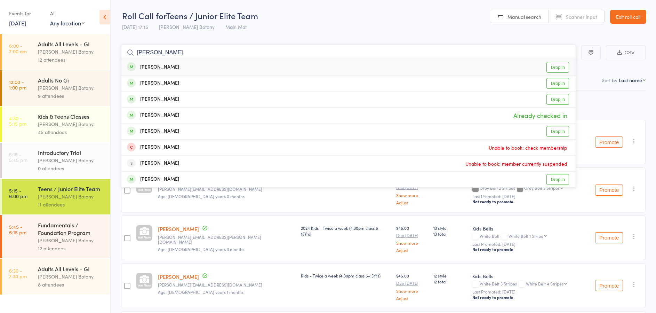
type input "Roberts"
drag, startPoint x: 228, startPoint y: 79, endPoint x: 180, endPoint y: 114, distance: 59.7
click at [180, 114] on div "Xavier Roberts Already checked in" at bounding box center [348, 116] width 454 height 16
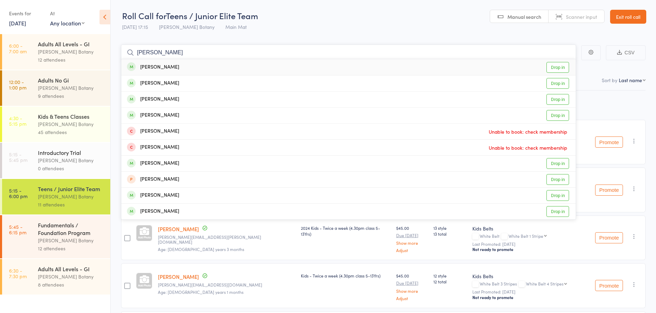
type input "Jake"
drag, startPoint x: 157, startPoint y: 62, endPoint x: 166, endPoint y: 114, distance: 52.9
click at [167, 114] on div "Jake Katrib Drop in" at bounding box center [348, 116] width 454 height 16
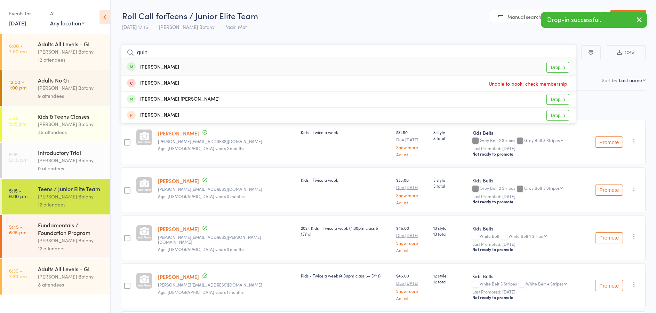
type input "quin"
click at [177, 63] on div "Quinn Gale Drop in" at bounding box center [348, 67] width 454 height 16
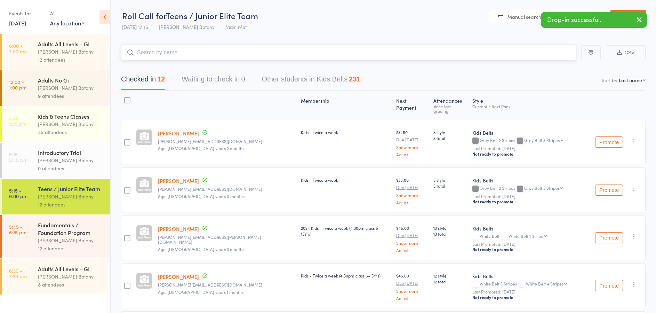
click at [178, 48] on input "search" at bounding box center [348, 53] width 455 height 16
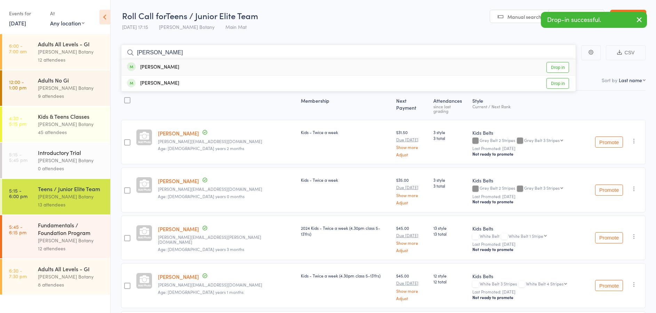
type input "Jessica"
drag, startPoint x: 178, startPoint y: 48, endPoint x: 183, endPoint y: 67, distance: 19.4
click at [183, 67] on div "Jessica Rodgers Drop in" at bounding box center [348, 67] width 454 height 16
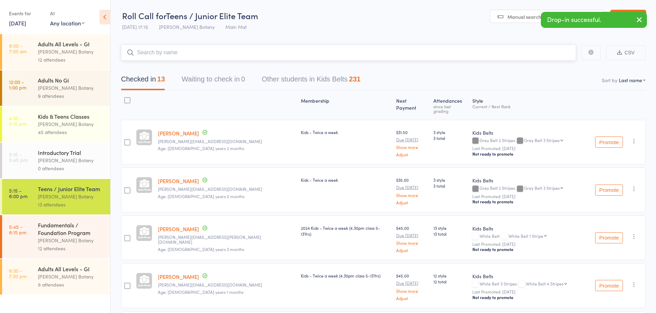
click at [185, 51] on input "search" at bounding box center [348, 53] width 455 height 16
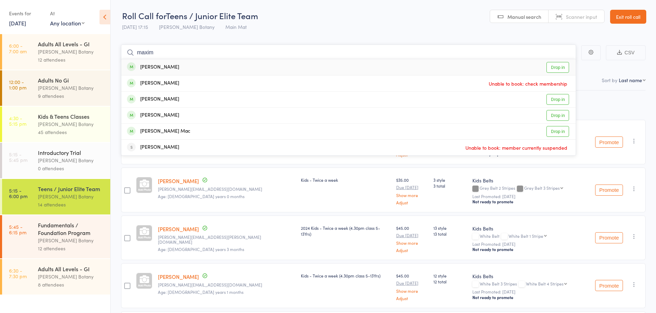
type input "maxim"
click at [176, 68] on div "Maxim Glushevitskyy" at bounding box center [153, 67] width 52 height 8
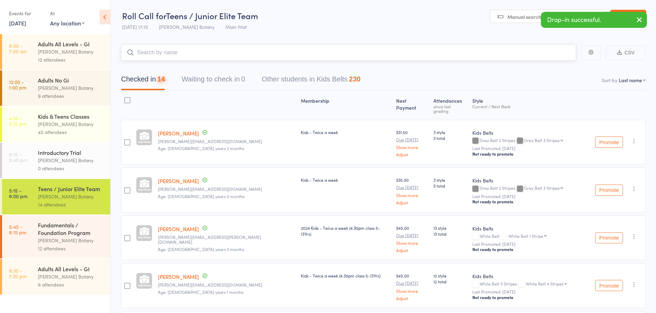
click at [184, 51] on input "search" at bounding box center [348, 53] width 455 height 16
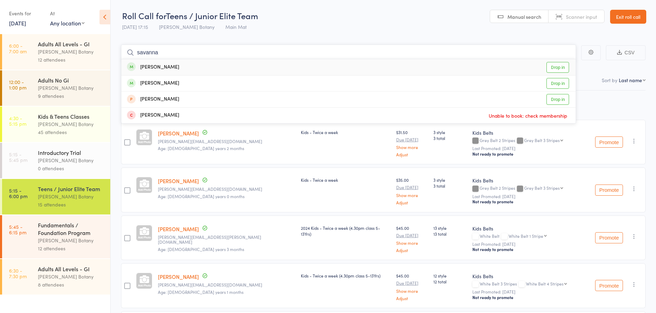
type input "savanna"
click at [182, 67] on div "Savannah Thorn Drop in" at bounding box center [348, 67] width 454 height 16
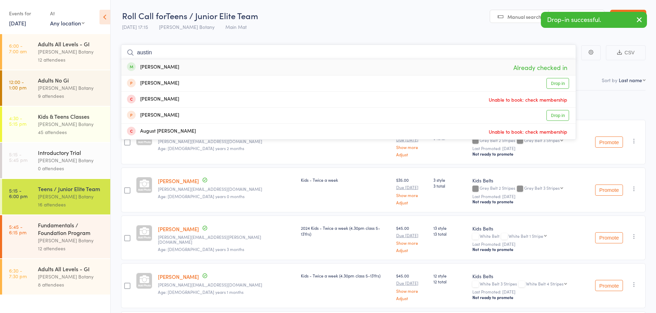
type input "Austin"
drag, startPoint x: 183, startPoint y: 66, endPoint x: 188, endPoint y: 66, distance: 5.6
click at [188, 66] on div "Austin Thorn Already checked in" at bounding box center [348, 67] width 454 height 16
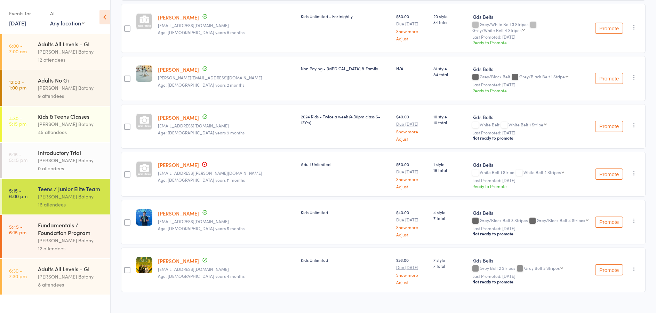
scroll to position [594, 0]
click at [52, 232] on div "Fundamentals / Foundation Program" at bounding box center [71, 228] width 66 height 15
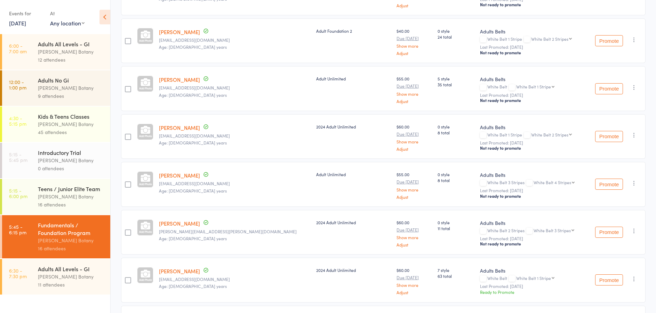
scroll to position [261, 0]
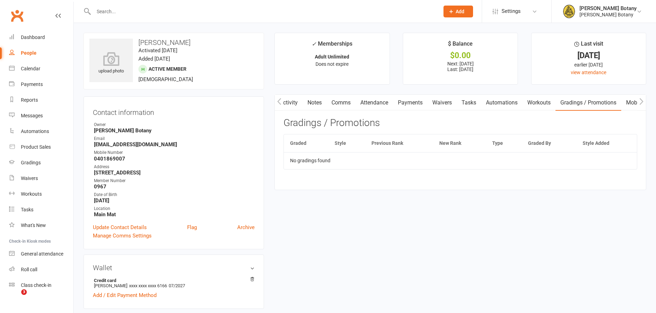
click at [170, 13] on input "text" at bounding box center [263, 12] width 343 height 10
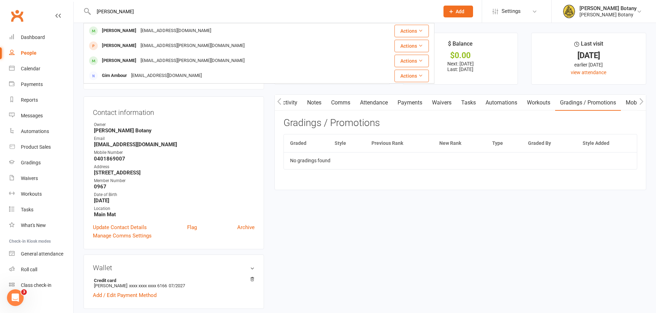
type input "Gigi"
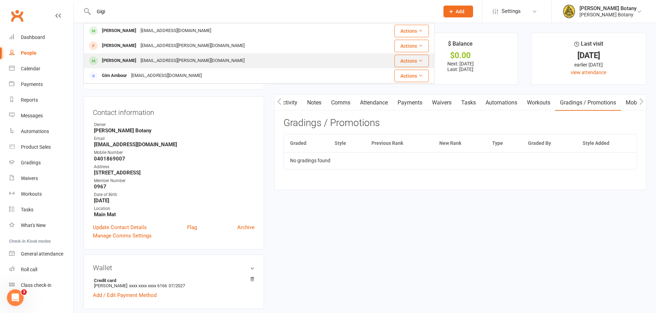
drag, startPoint x: 170, startPoint y: 13, endPoint x: 137, endPoint y: 61, distance: 58.3
click at [138, 61] on div "[EMAIL_ADDRESS][PERSON_NAME][DOMAIN_NAME]" at bounding box center [192, 61] width 108 height 10
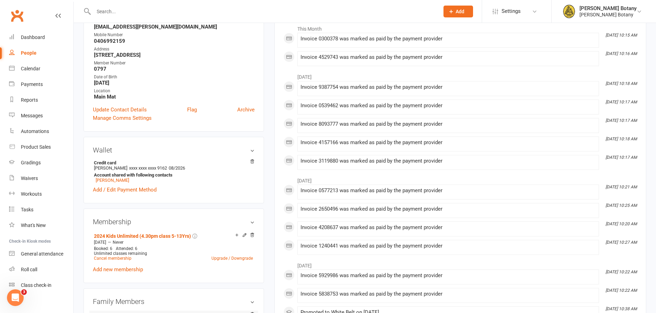
scroll to position [132, 0]
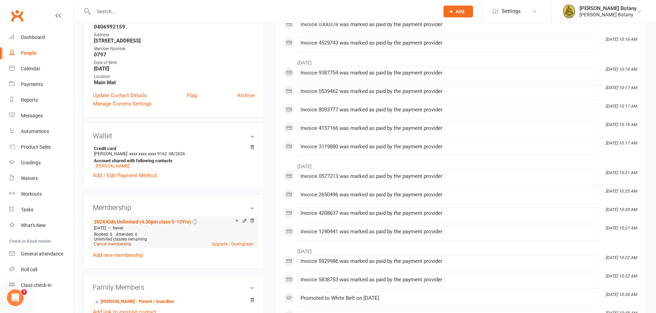
click at [119, 241] on link "Cancel membership" at bounding box center [113, 243] width 38 height 5
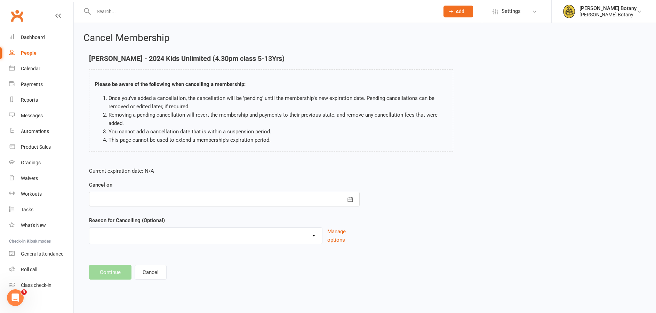
drag, startPoint x: 353, startPoint y: 199, endPoint x: 325, endPoint y: 199, distance: 28.2
click at [353, 199] on icon "button" at bounding box center [350, 199] width 5 height 5
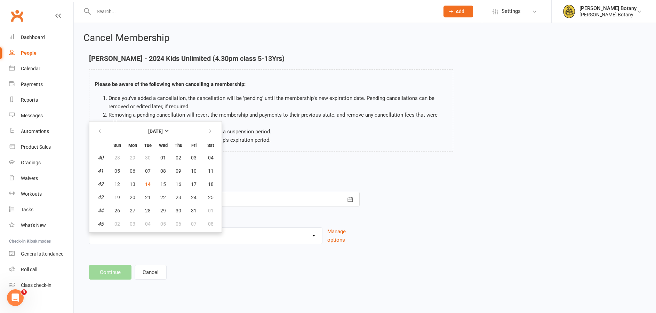
drag, startPoint x: 150, startPoint y: 184, endPoint x: 149, endPoint y: 188, distance: 3.5
click at [150, 184] on span "14" at bounding box center [148, 184] width 6 height 6
type input "[DATE]"
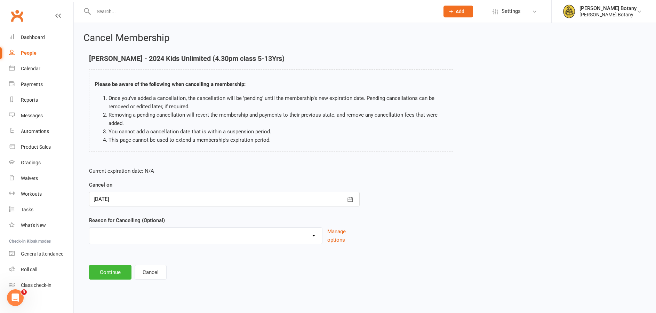
select select "4"
click at [113, 273] on button "Continue" at bounding box center [110, 272] width 42 height 15
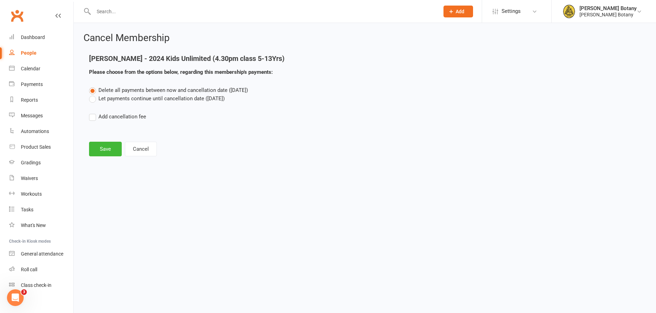
click at [108, 149] on button "Save" at bounding box center [105, 149] width 33 height 15
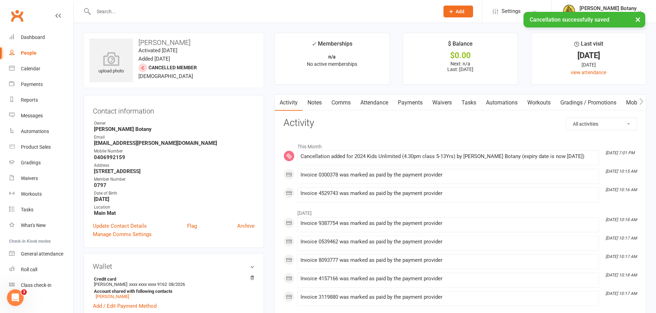
click at [121, 12] on div "× Cancellation successfully saved" at bounding box center [323, 12] width 647 height 0
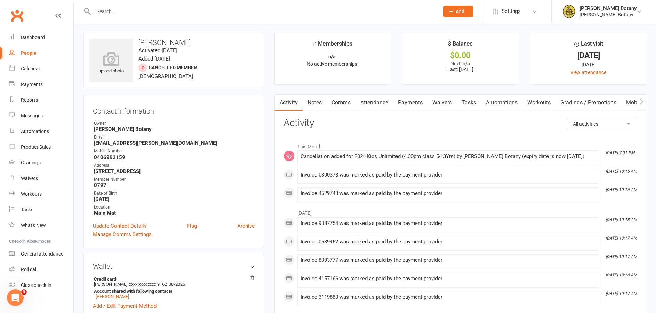
scroll to position [2, 0]
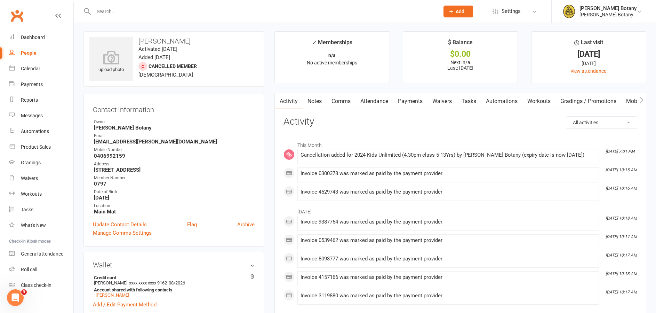
click at [121, 12] on input "text" at bounding box center [263, 12] width 343 height 10
type input "[DEMOGRAPHIC_DATA]"
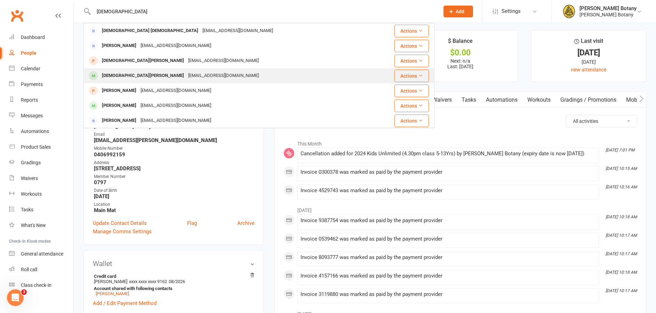
click at [186, 73] on div "[EMAIL_ADDRESS][DOMAIN_NAME]" at bounding box center [223, 76] width 75 height 10
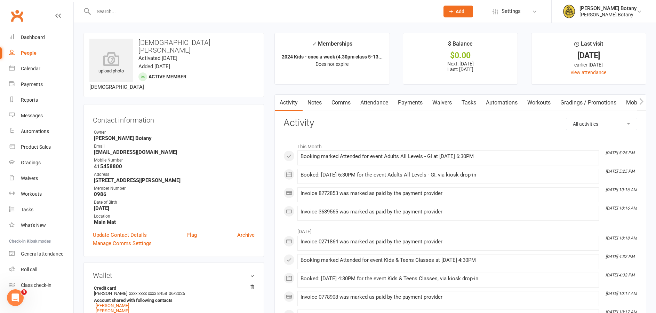
click at [396, 102] on link "Payments" at bounding box center [410, 103] width 34 height 16
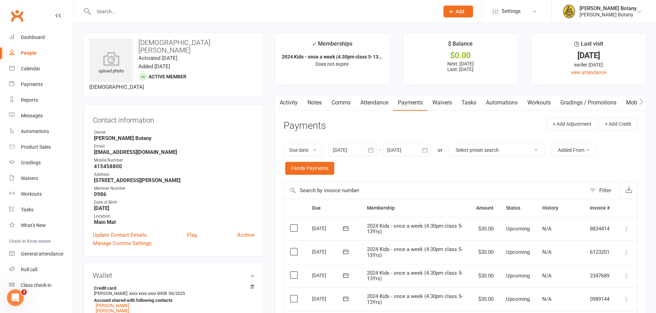
click at [20, 50] on link "People" at bounding box center [41, 53] width 64 height 16
select select "100"
